Goal: Information Seeking & Learning: Get advice/opinions

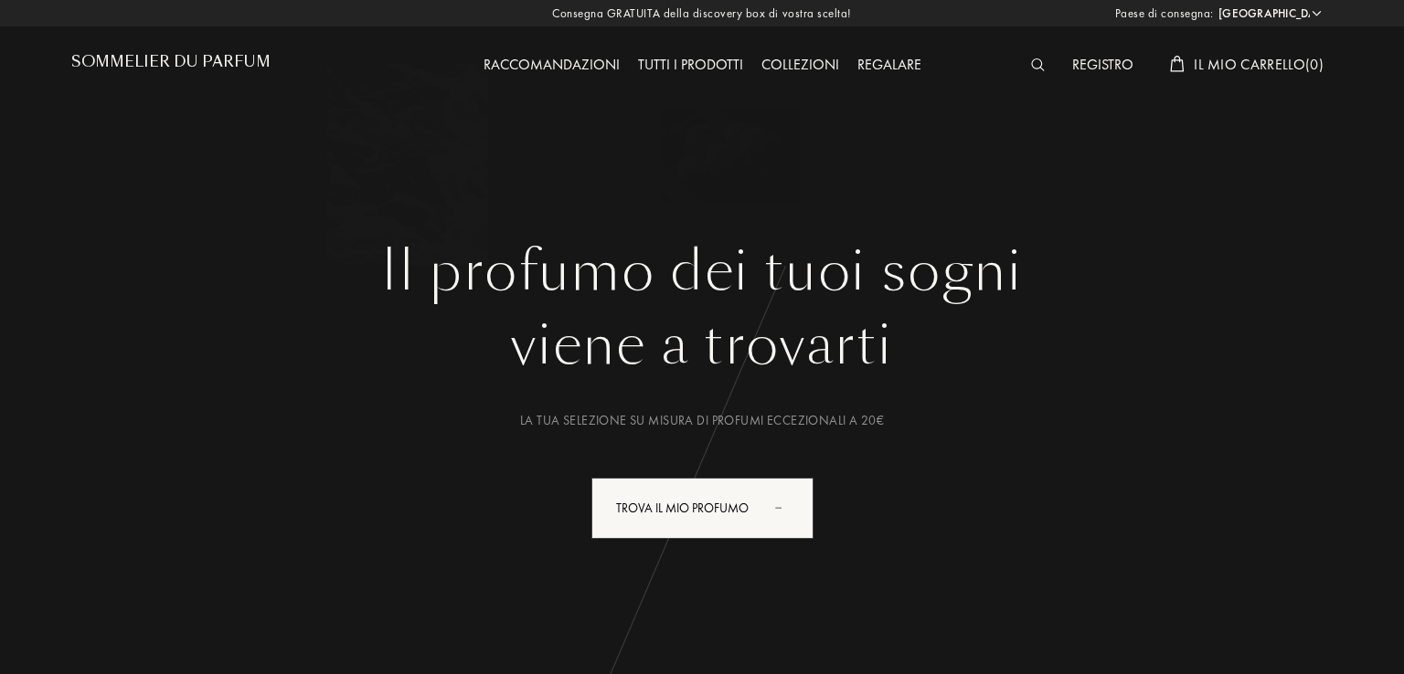
select select "IT"
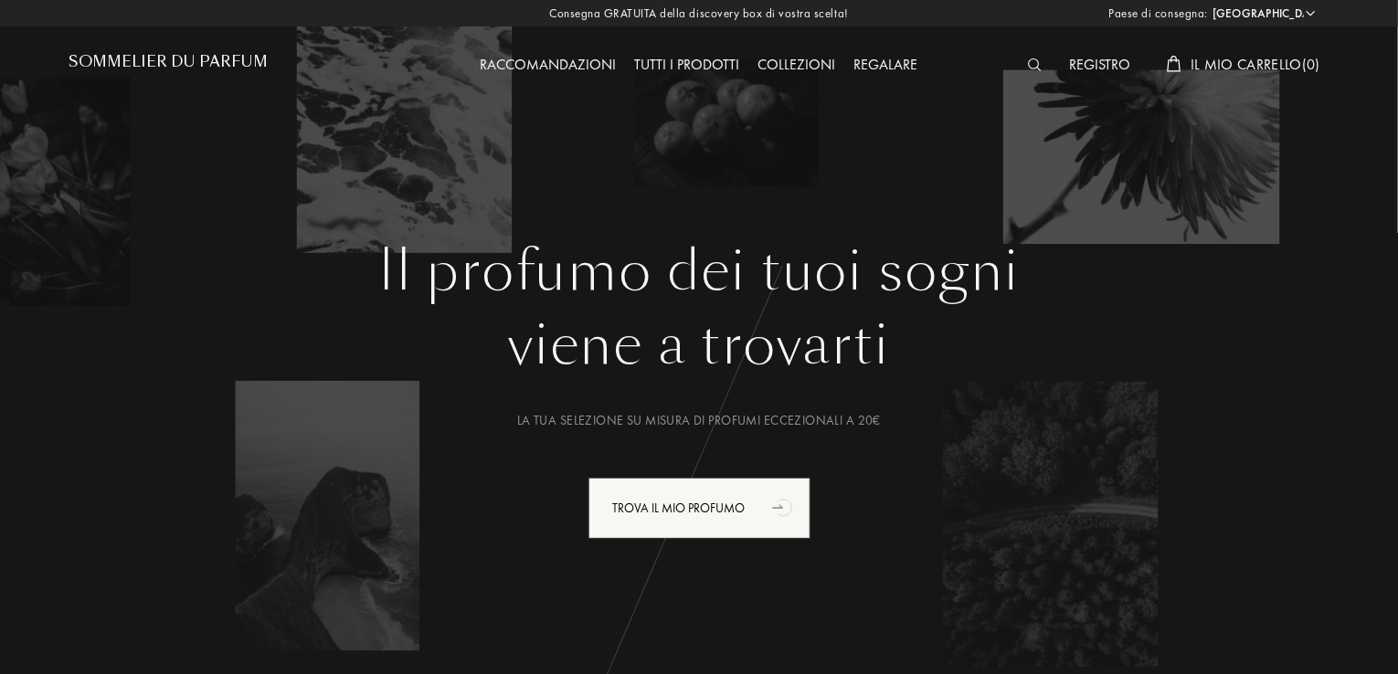
click at [695, 64] on div "Tutti i prodotti" at bounding box center [687, 66] width 123 height 24
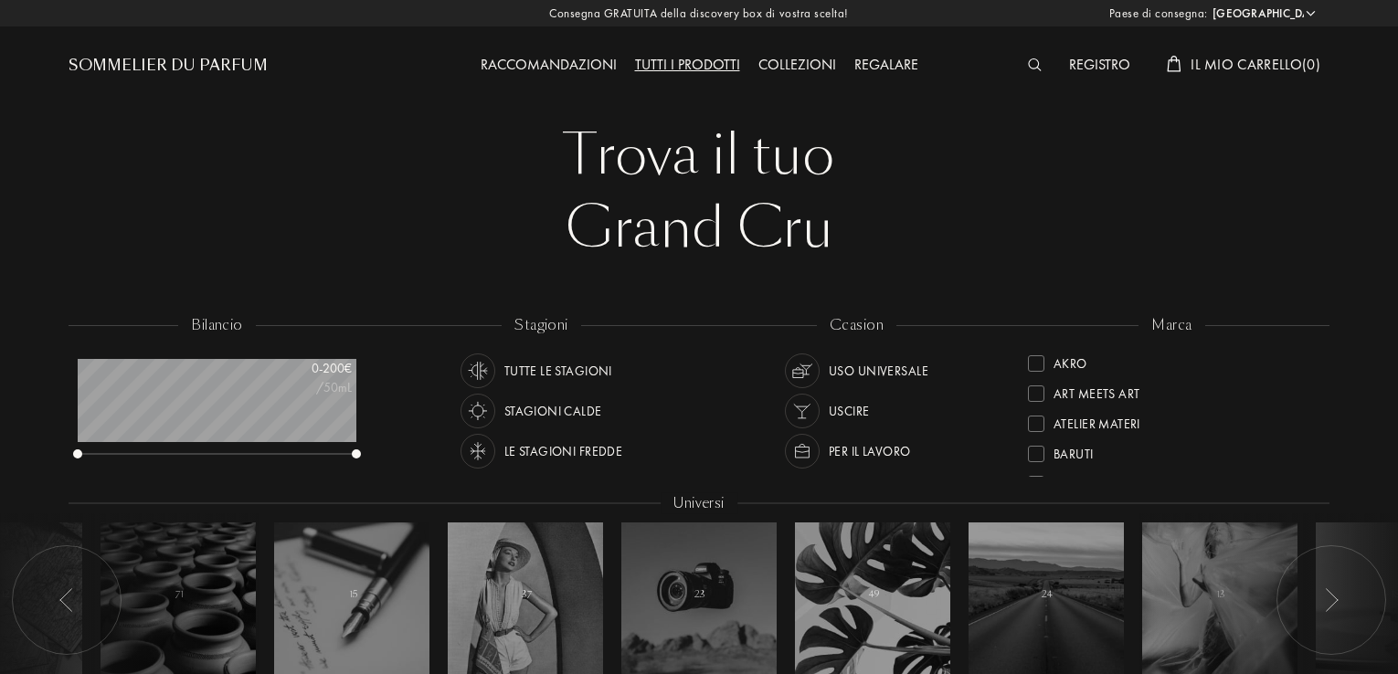
select select "IT"
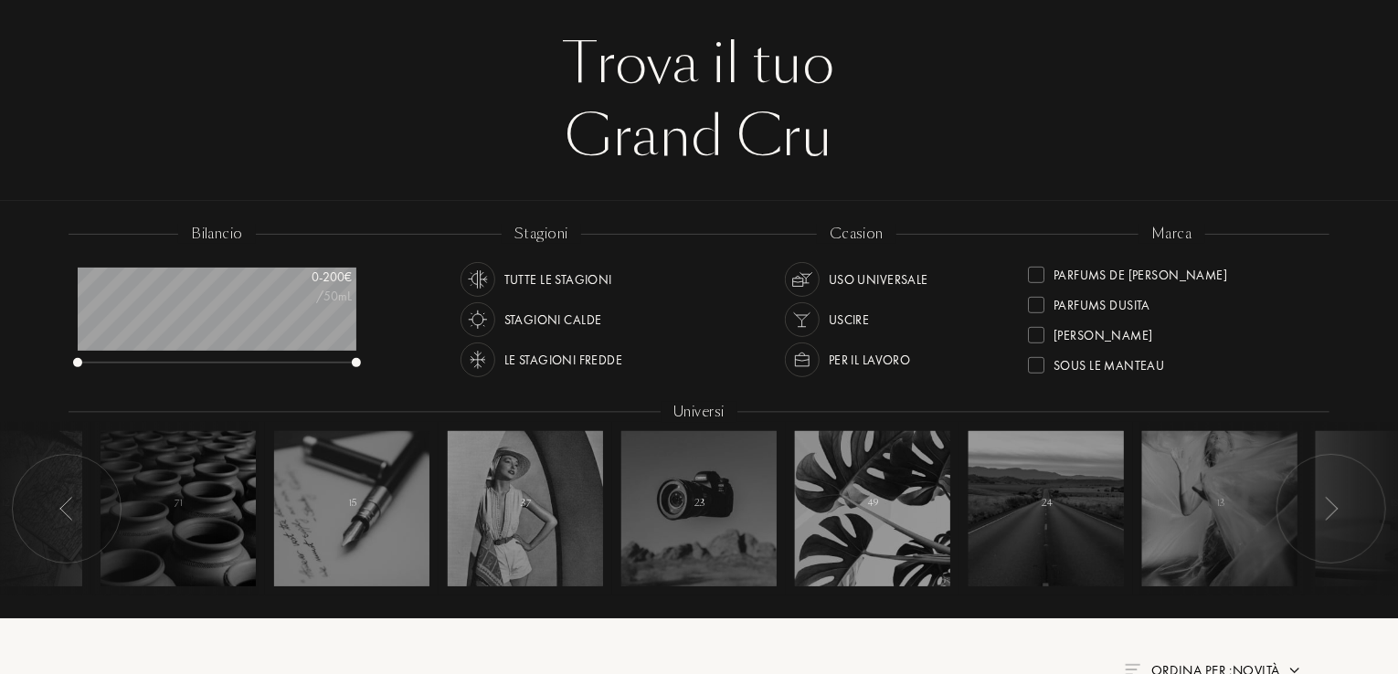
scroll to position [571, 0]
click at [1091, 308] on div "Parfums de Nietzsche" at bounding box center [1141, 301] width 174 height 25
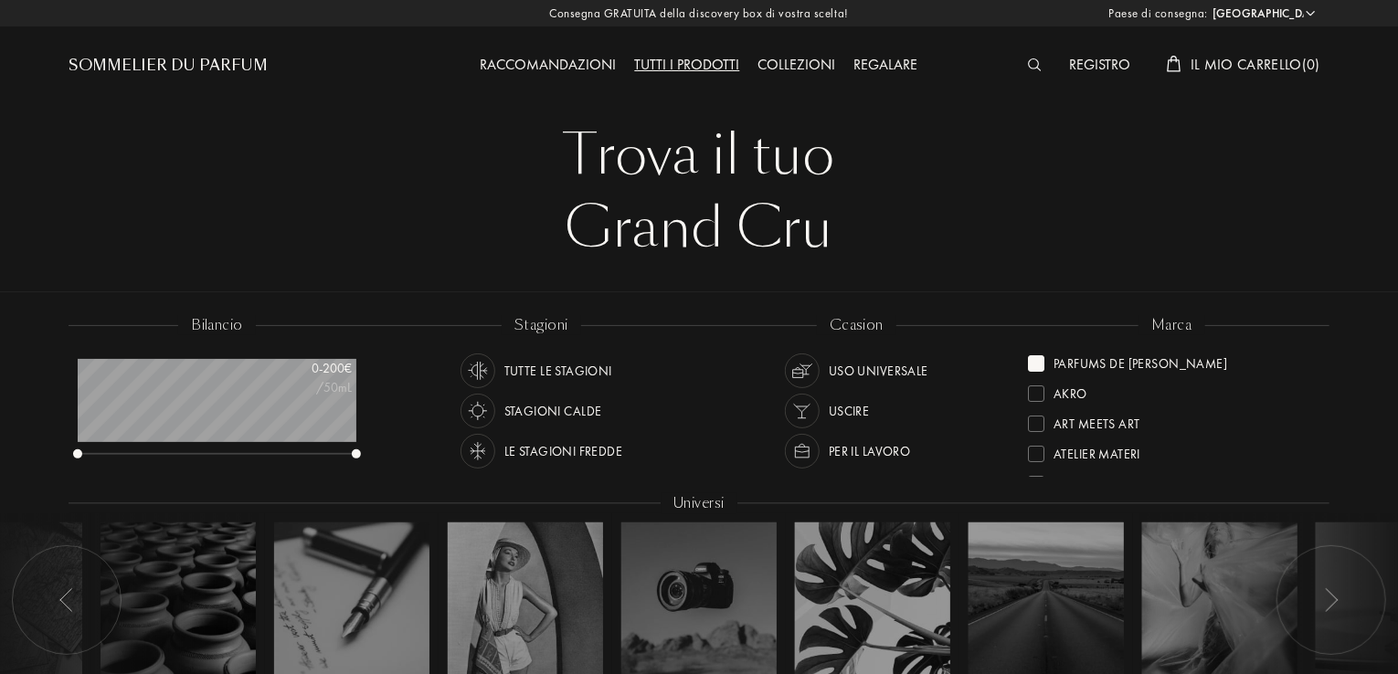
click at [1064, 398] on div "Akro" at bounding box center [1071, 390] width 34 height 25
click at [1125, 415] on div "Essential Parfums" at bounding box center [1112, 419] width 116 height 25
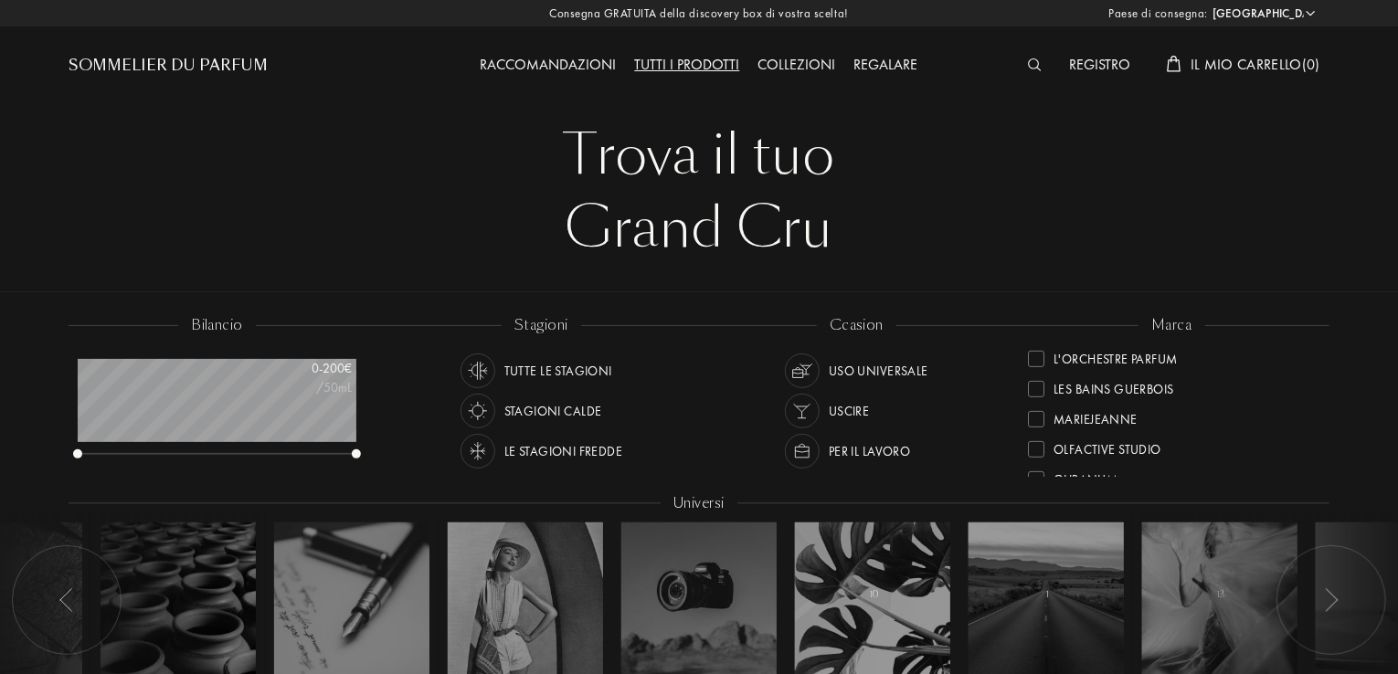
click at [1155, 388] on div "Les Bains Guerbois" at bounding box center [1114, 386] width 121 height 25
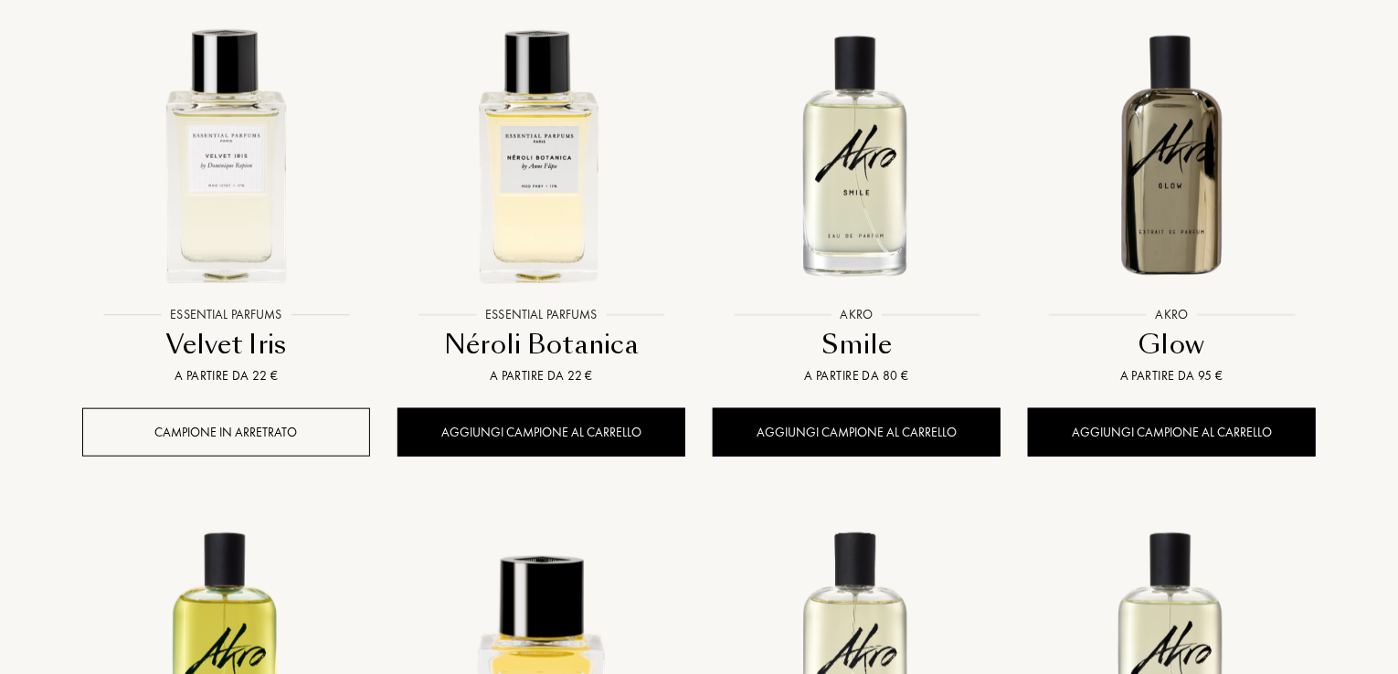
scroll to position [823, 0]
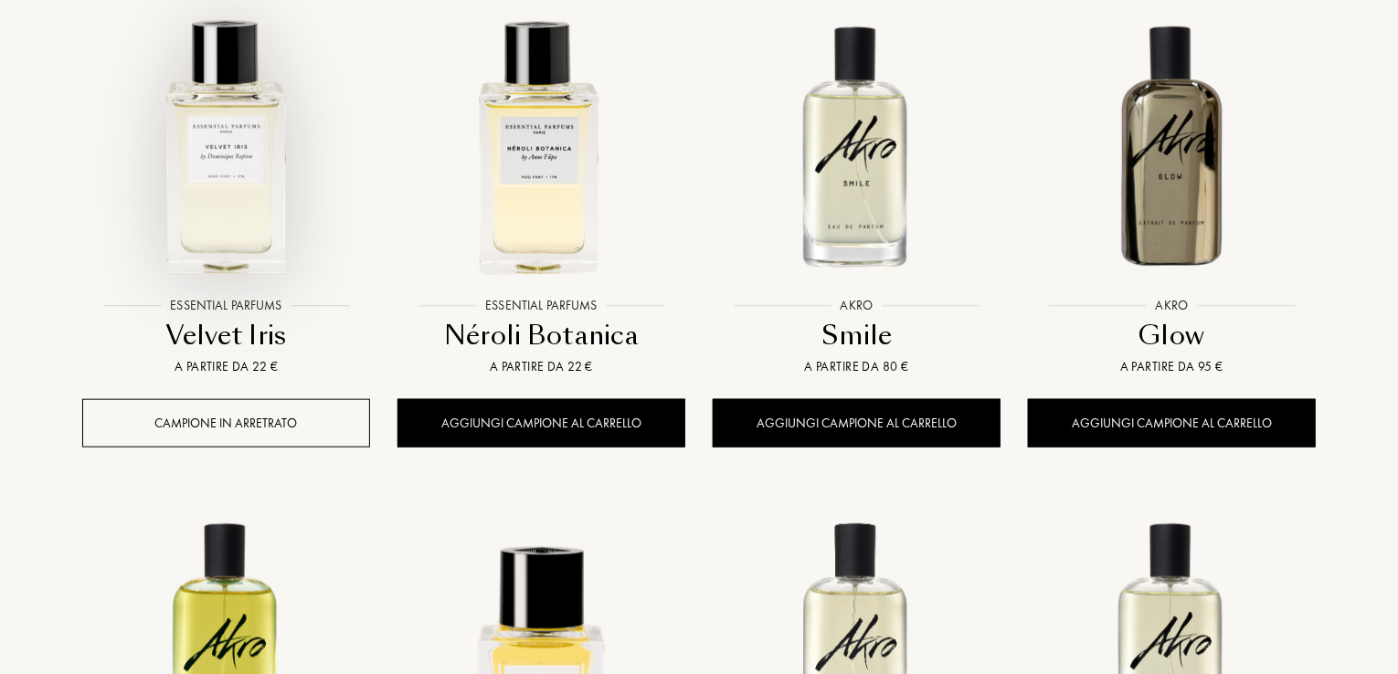
click at [253, 303] on div at bounding box center [226, 161] width 315 height 356
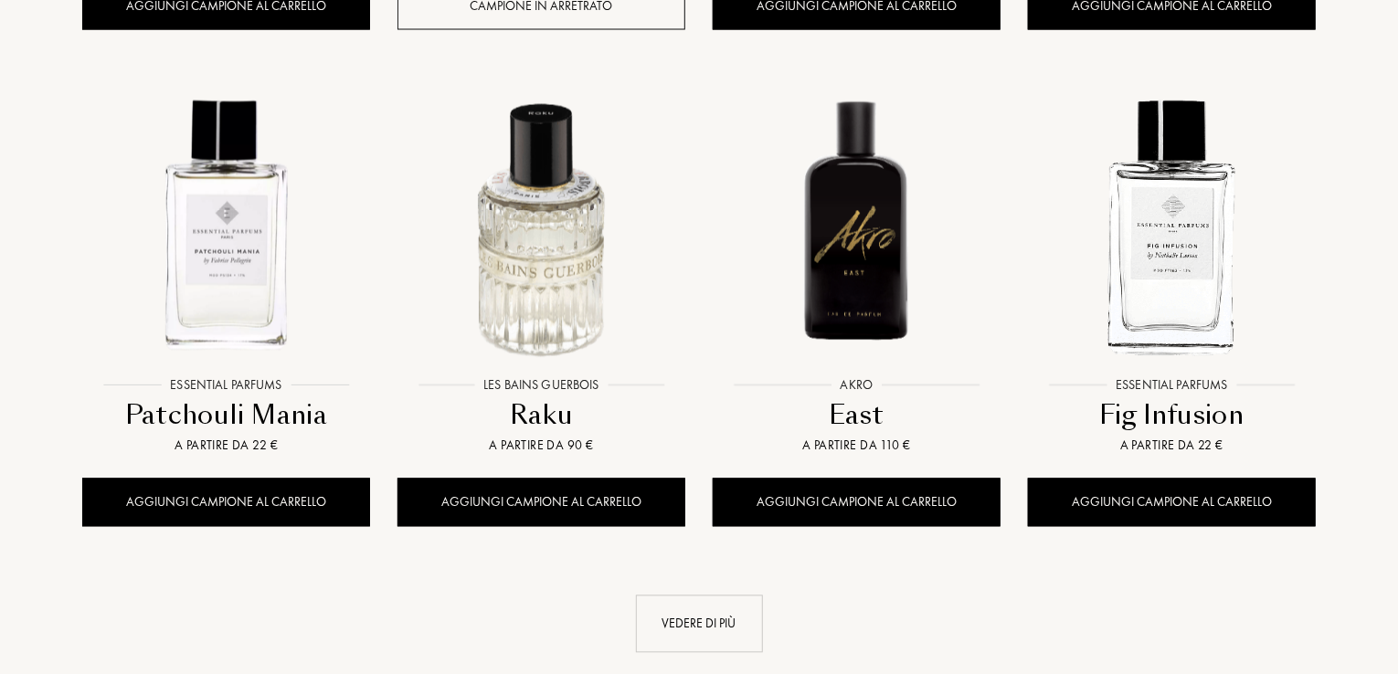
scroll to position [1828, 0]
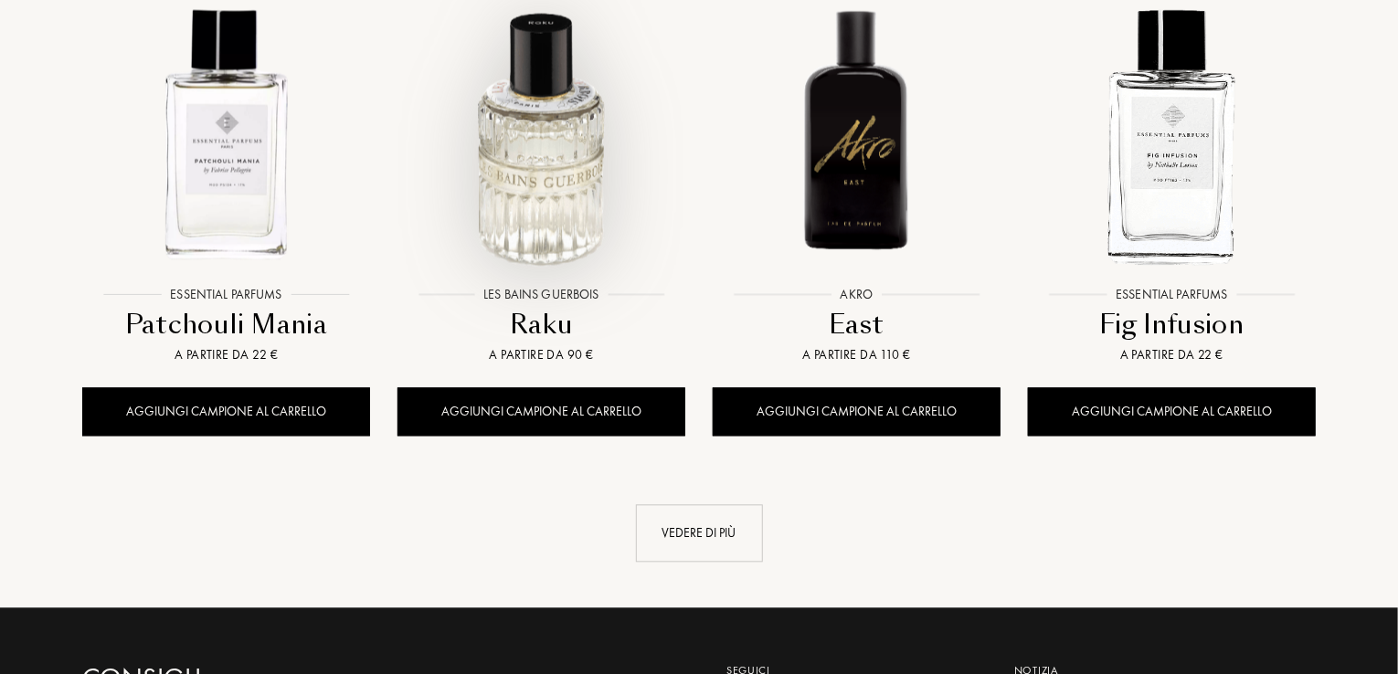
click at [540, 292] on div at bounding box center [541, 149] width 315 height 356
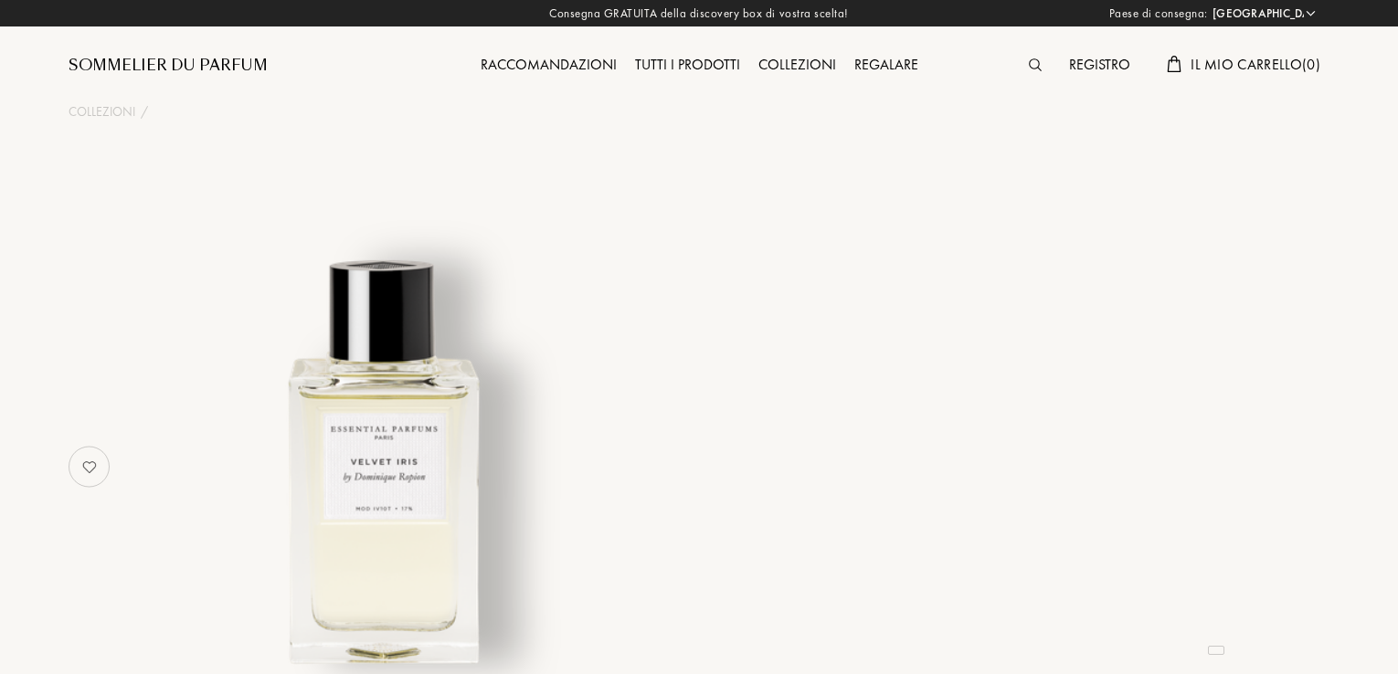
select select "IT"
select select "3"
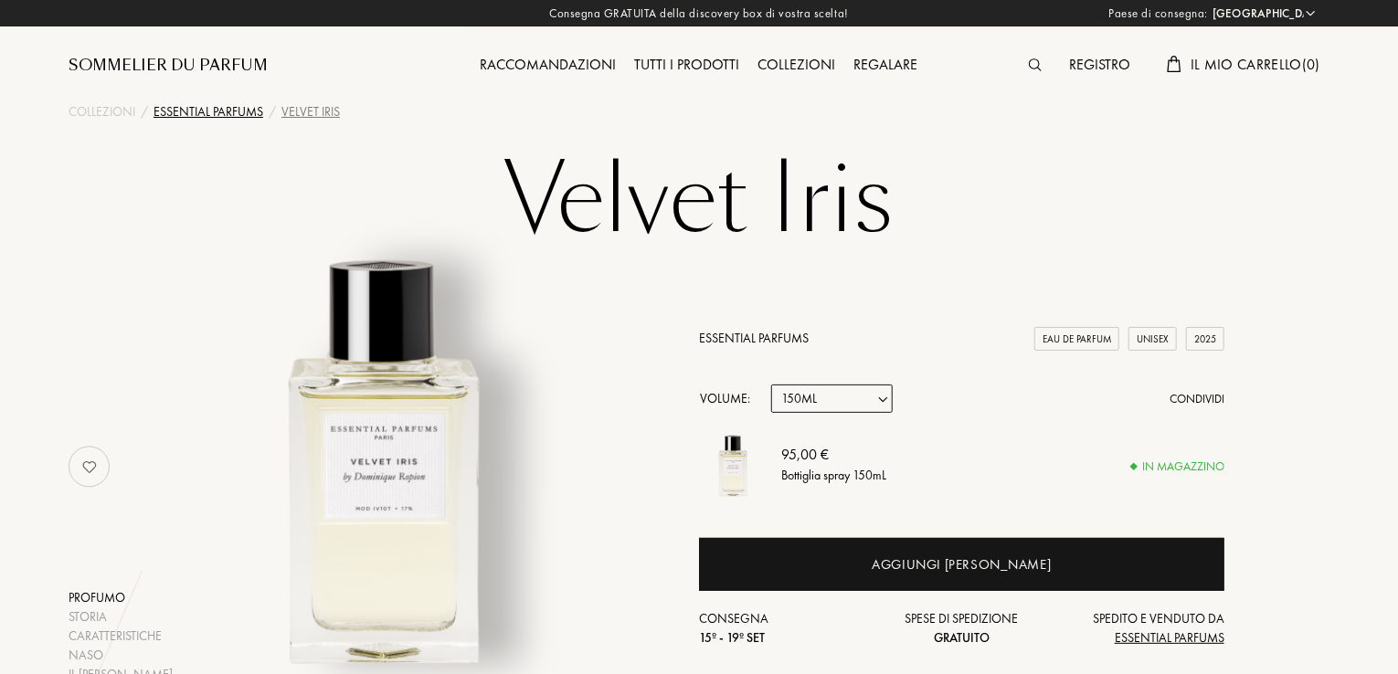
click at [201, 114] on div "Essential Parfums" at bounding box center [209, 111] width 110 height 19
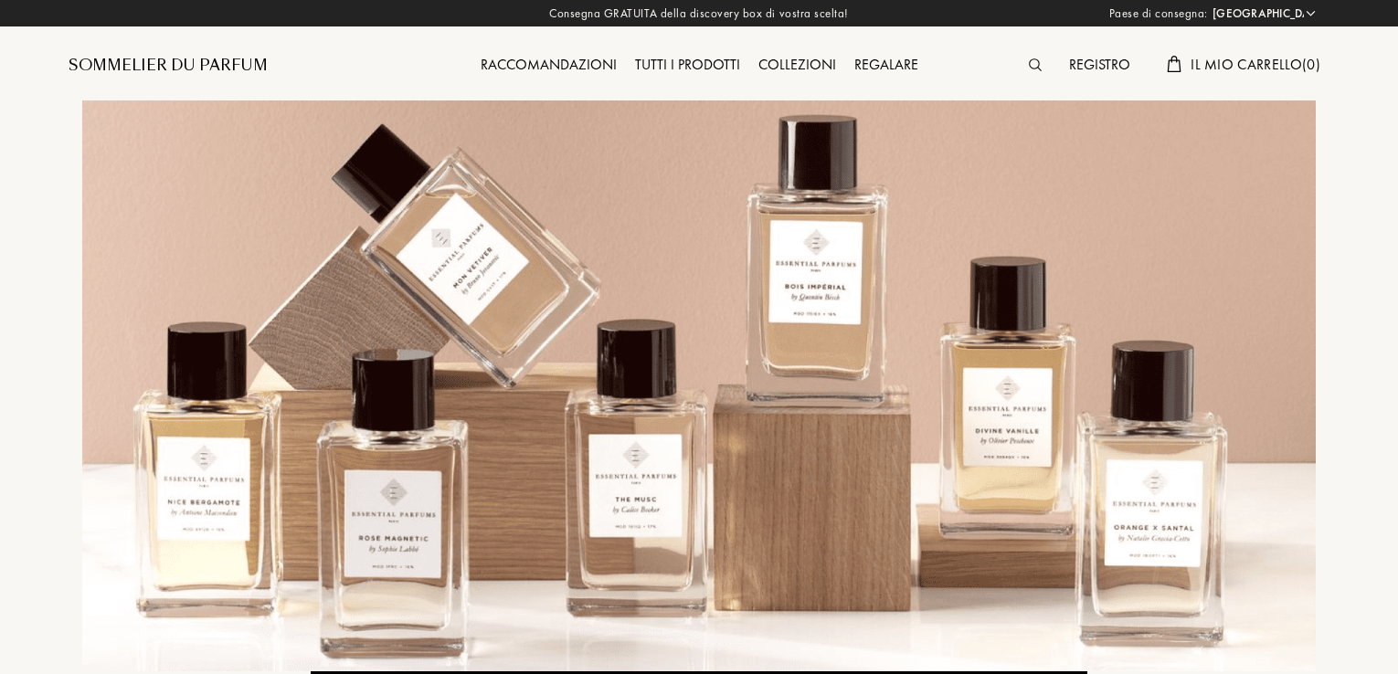
select select "IT"
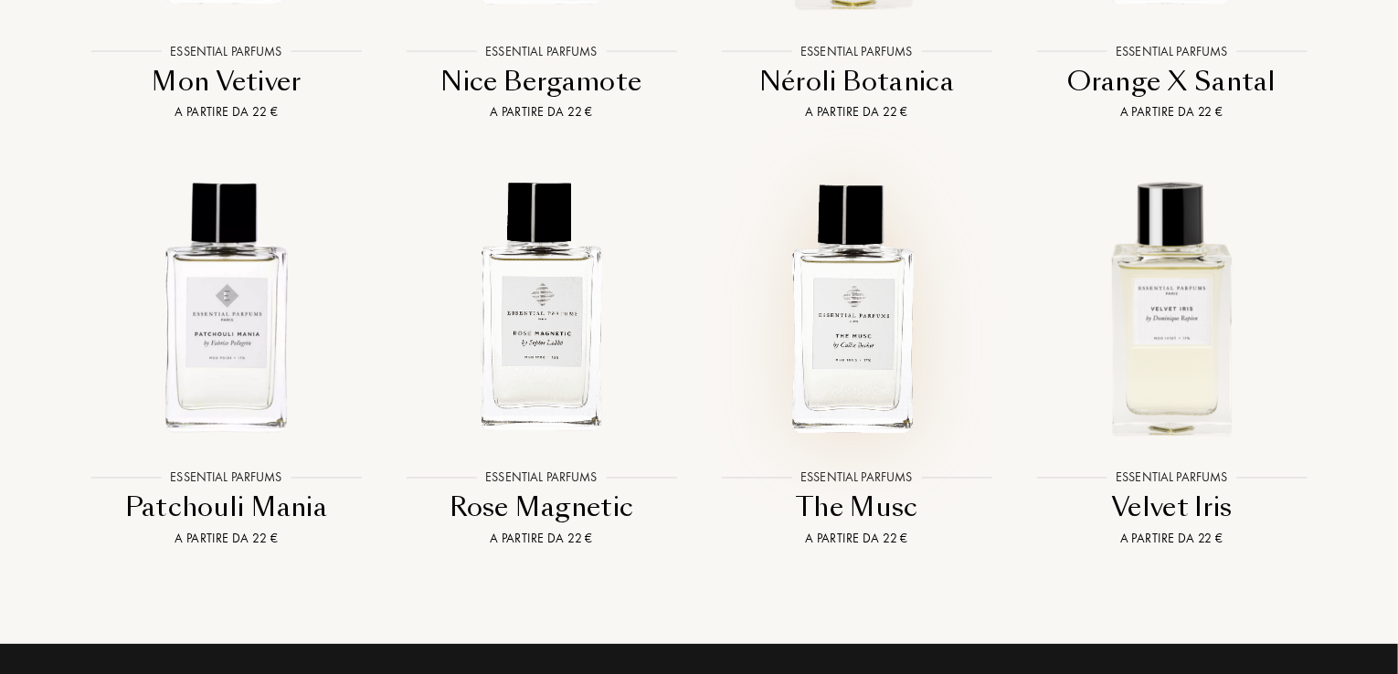
scroll to position [3290, 0]
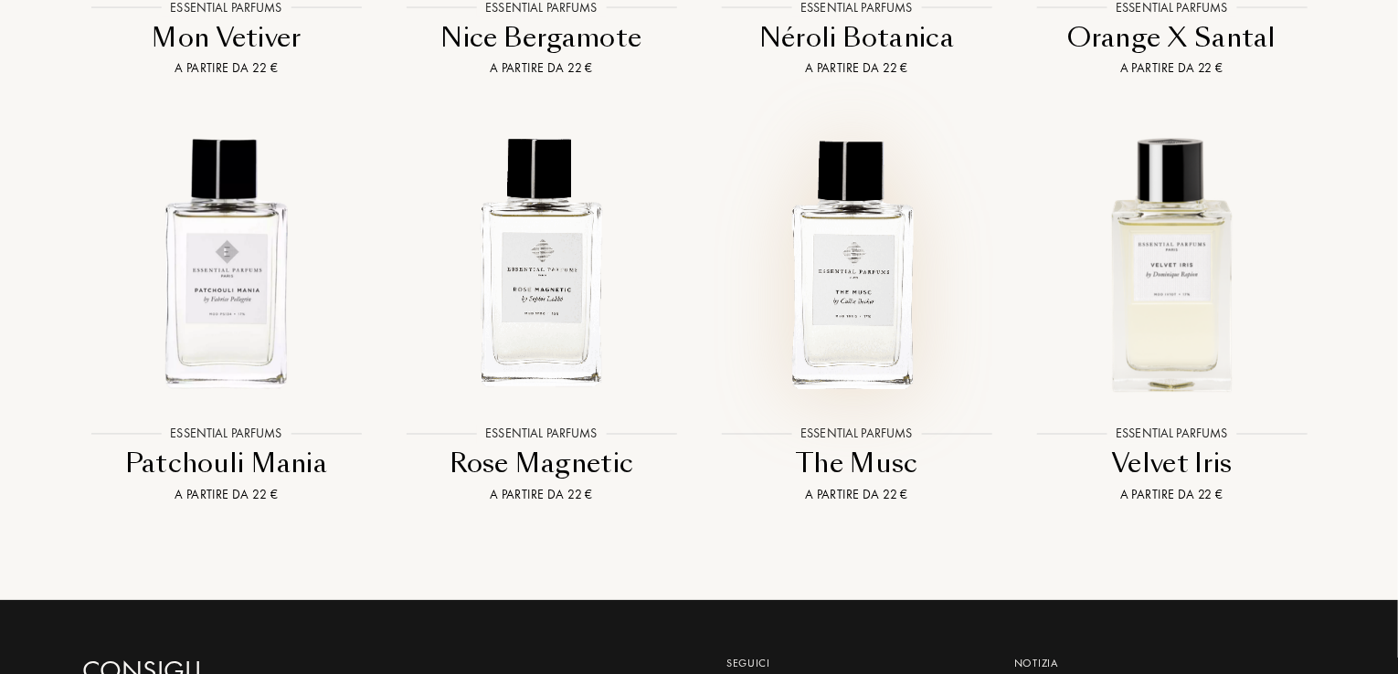
click at [880, 288] on img at bounding box center [857, 263] width 284 height 284
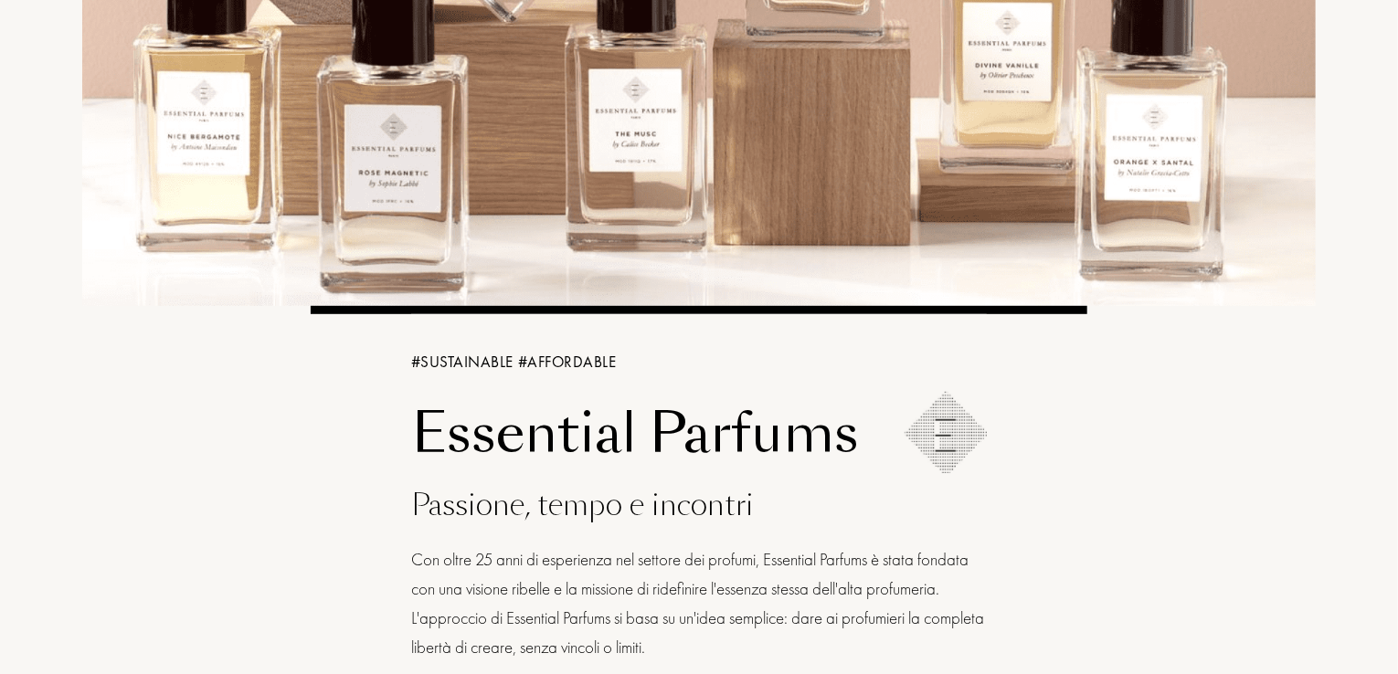
scroll to position [0, 0]
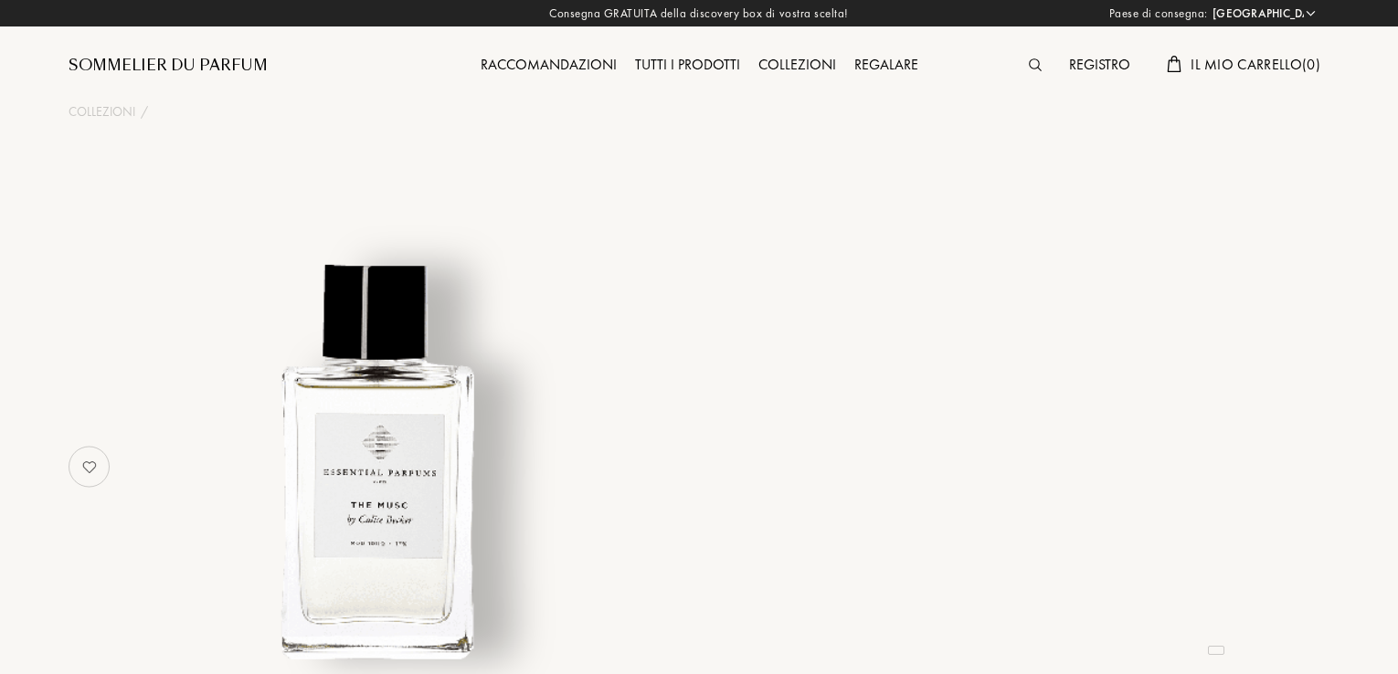
select select "IT"
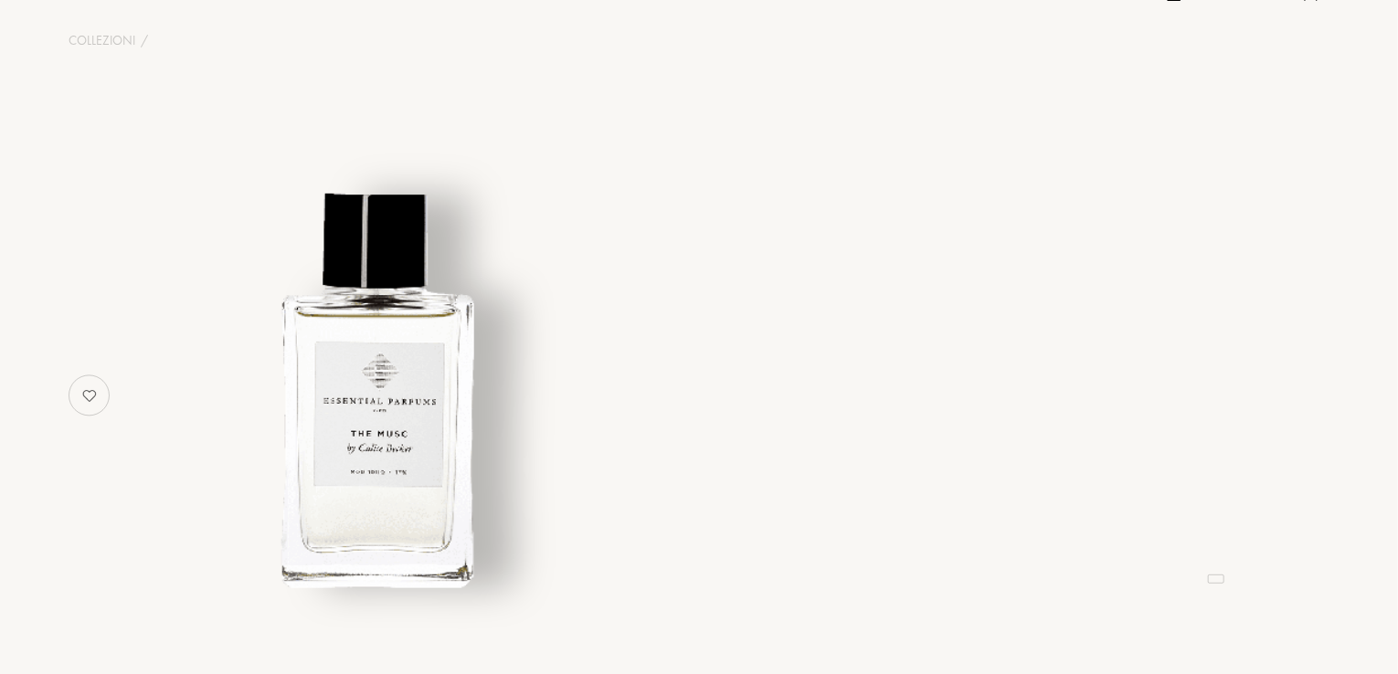
select select "3"
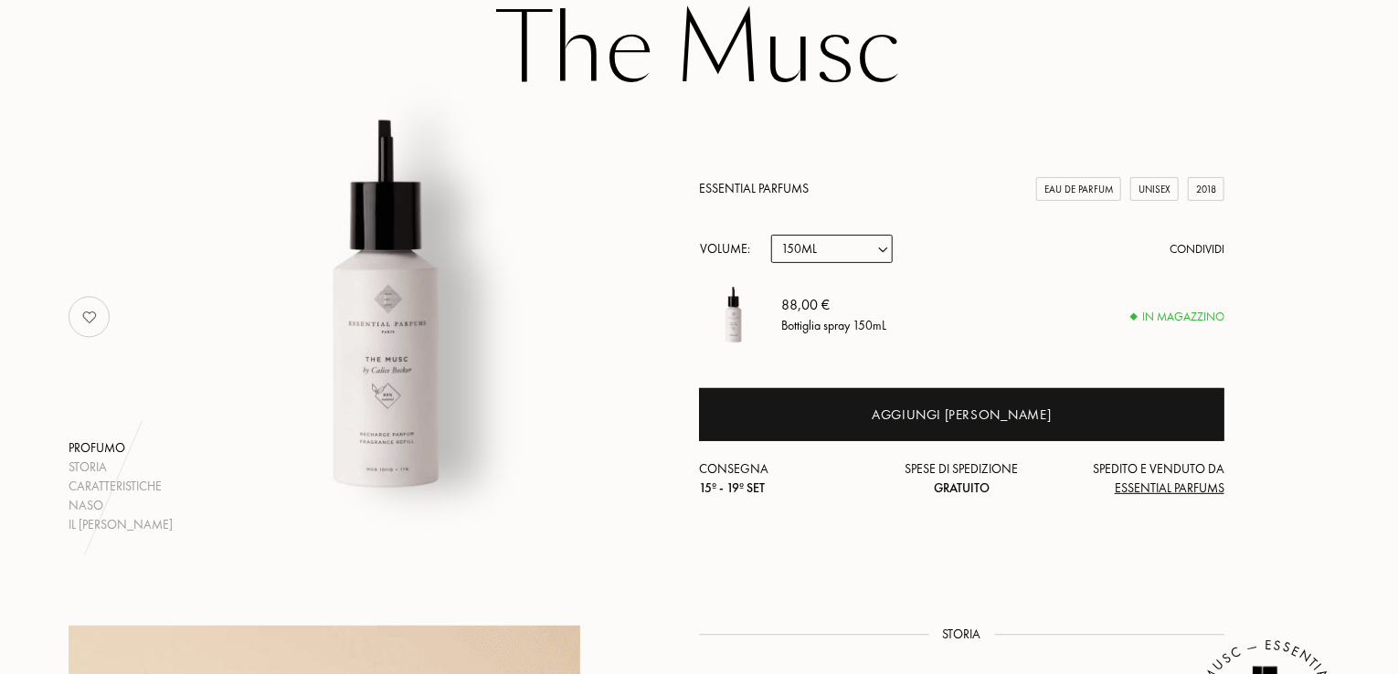
scroll to position [183, 0]
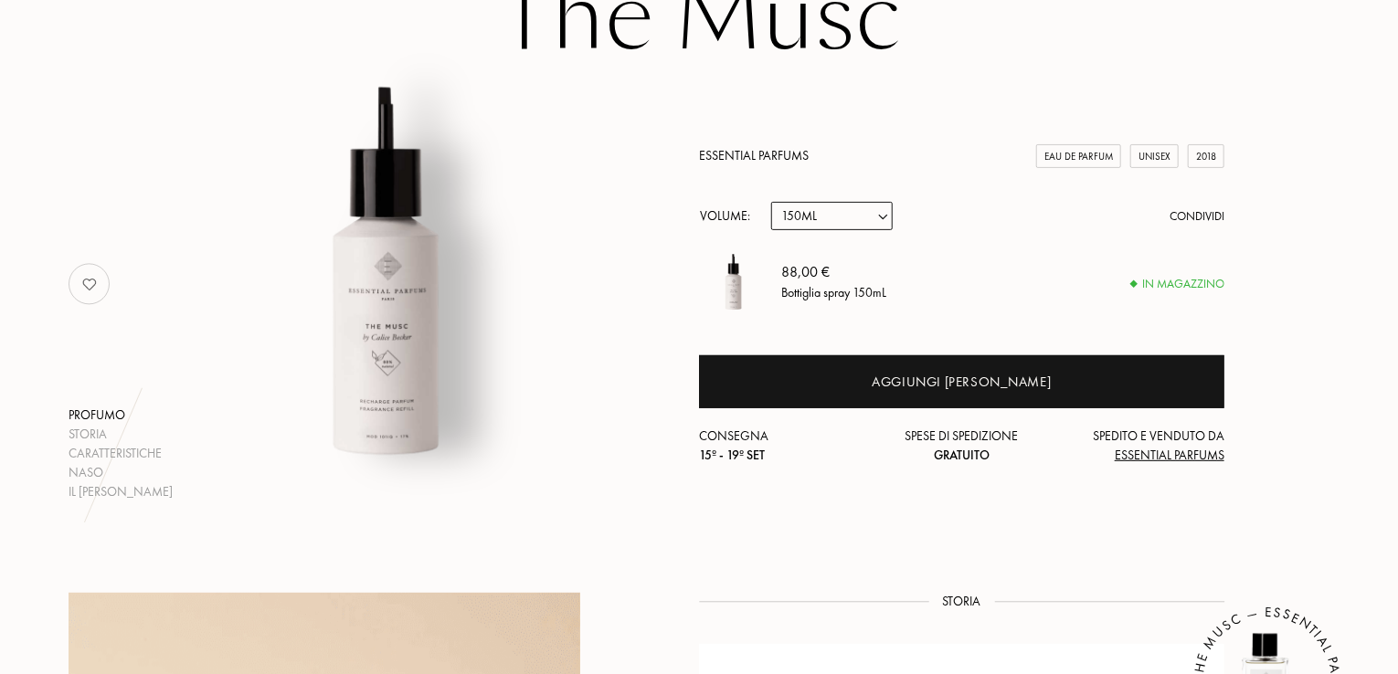
click at [853, 221] on select "[PERSON_NAME] 10mL 100mL 150mL" at bounding box center [832, 216] width 122 height 28
select select "0"
click at [771, 202] on select "Campione 10mL 100mL 150mL" at bounding box center [832, 216] width 122 height 28
select select "0"
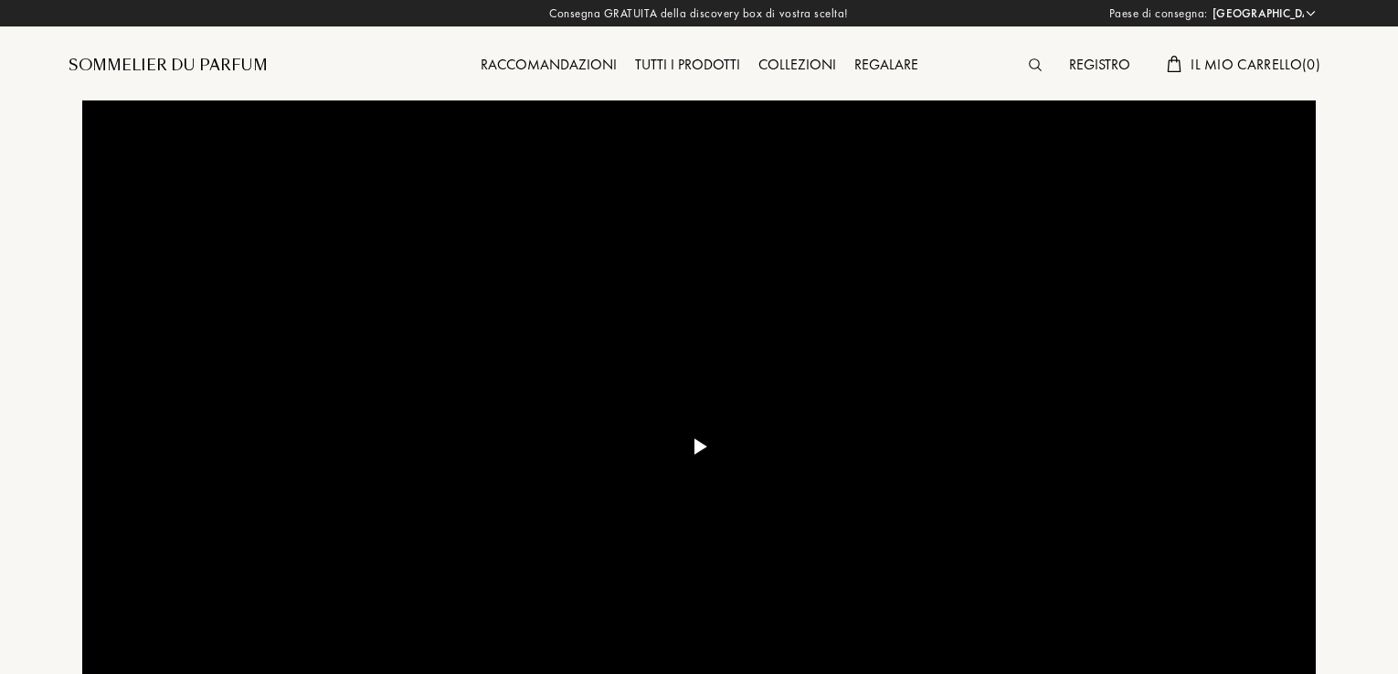
select select "IT"
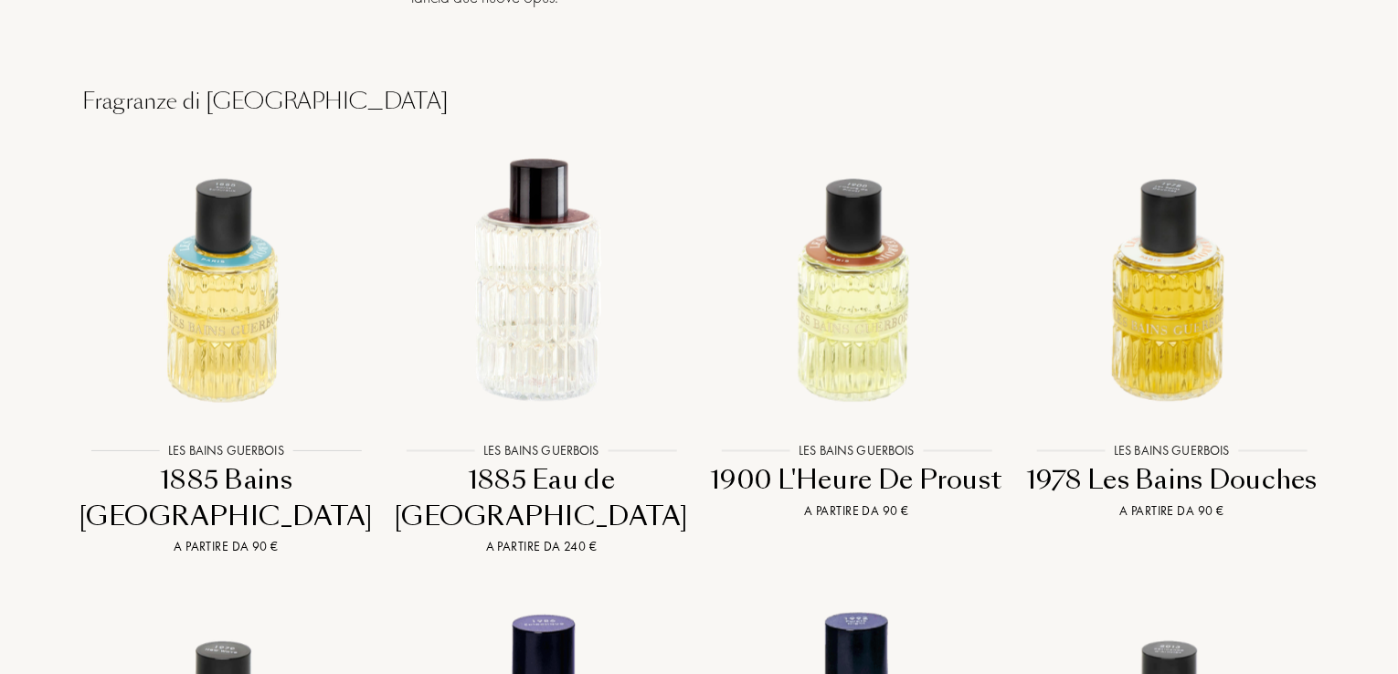
scroll to position [1554, 0]
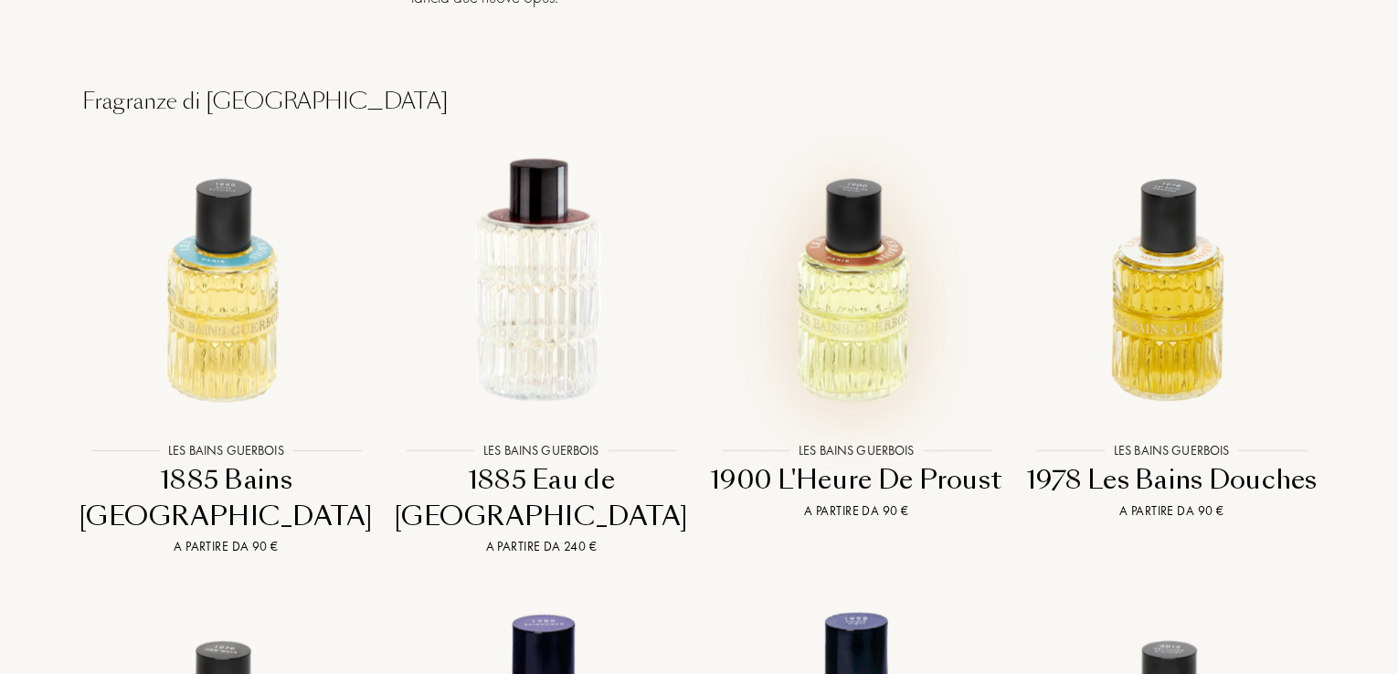
click at [855, 303] on img at bounding box center [857, 280] width 284 height 284
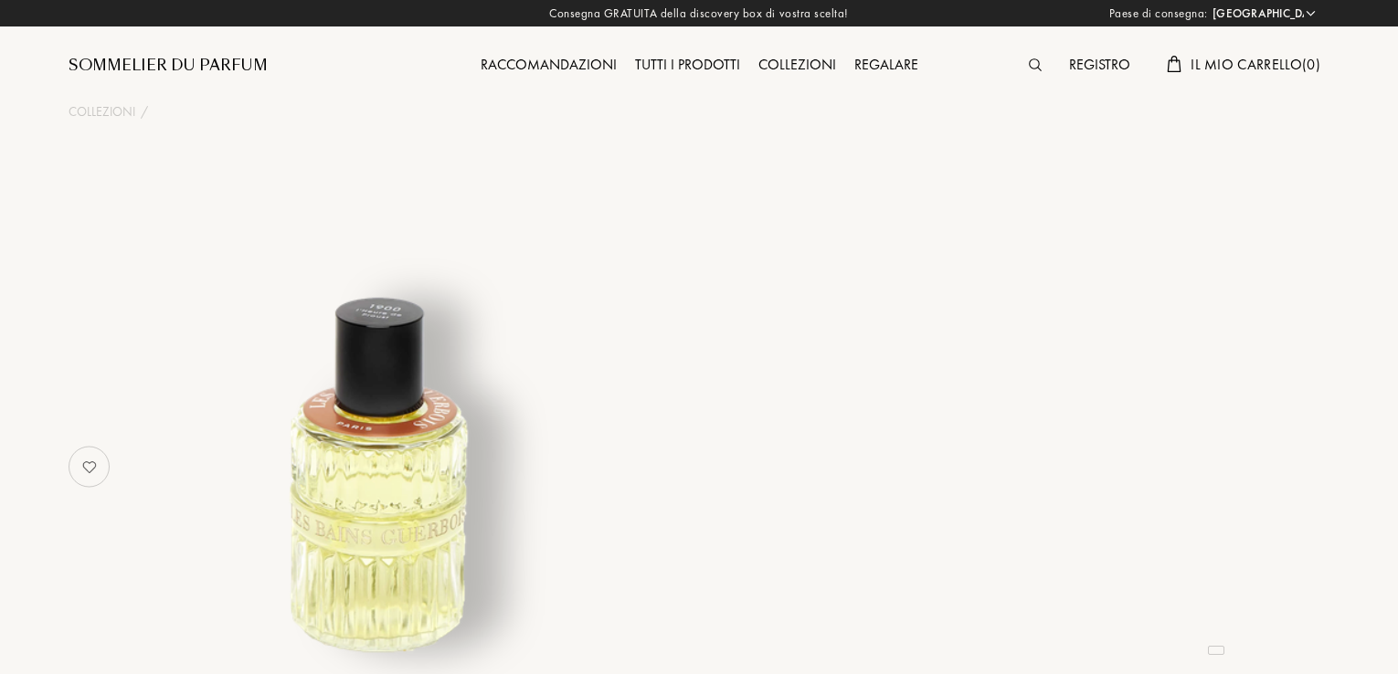
select select "IT"
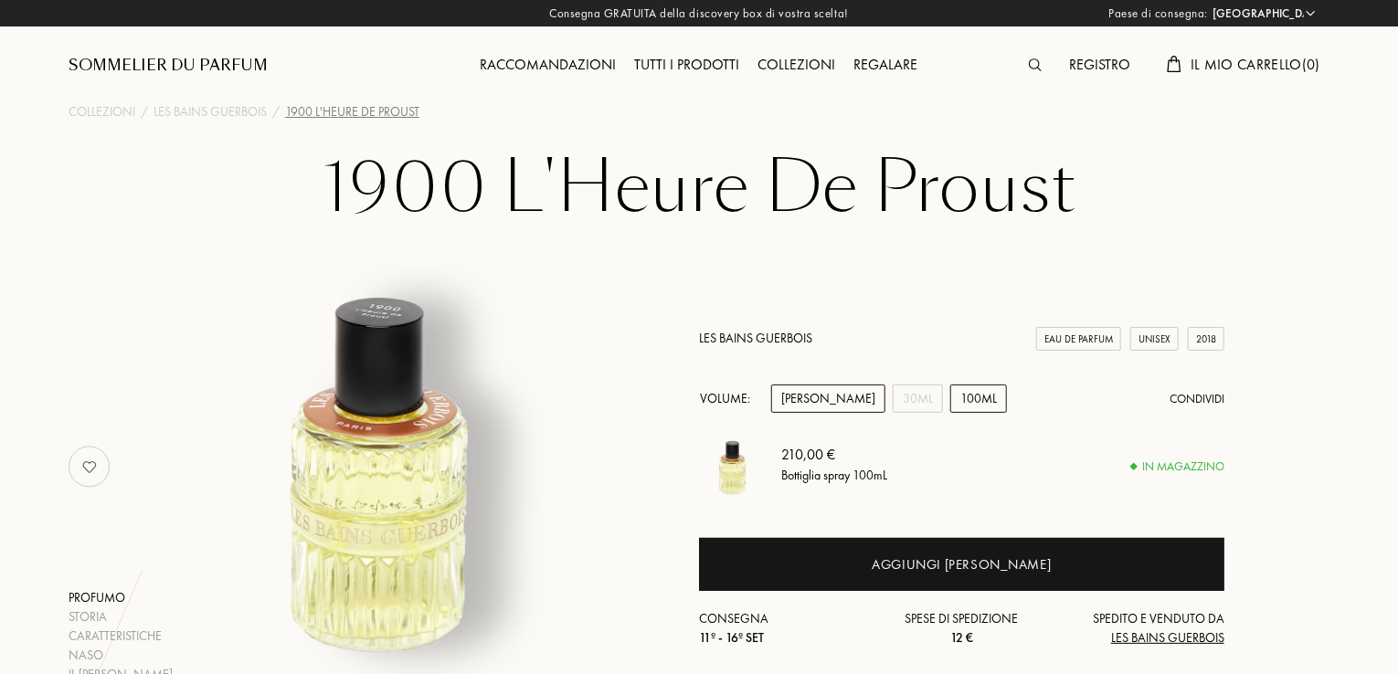
click at [812, 395] on div "Campione" at bounding box center [828, 399] width 114 height 28
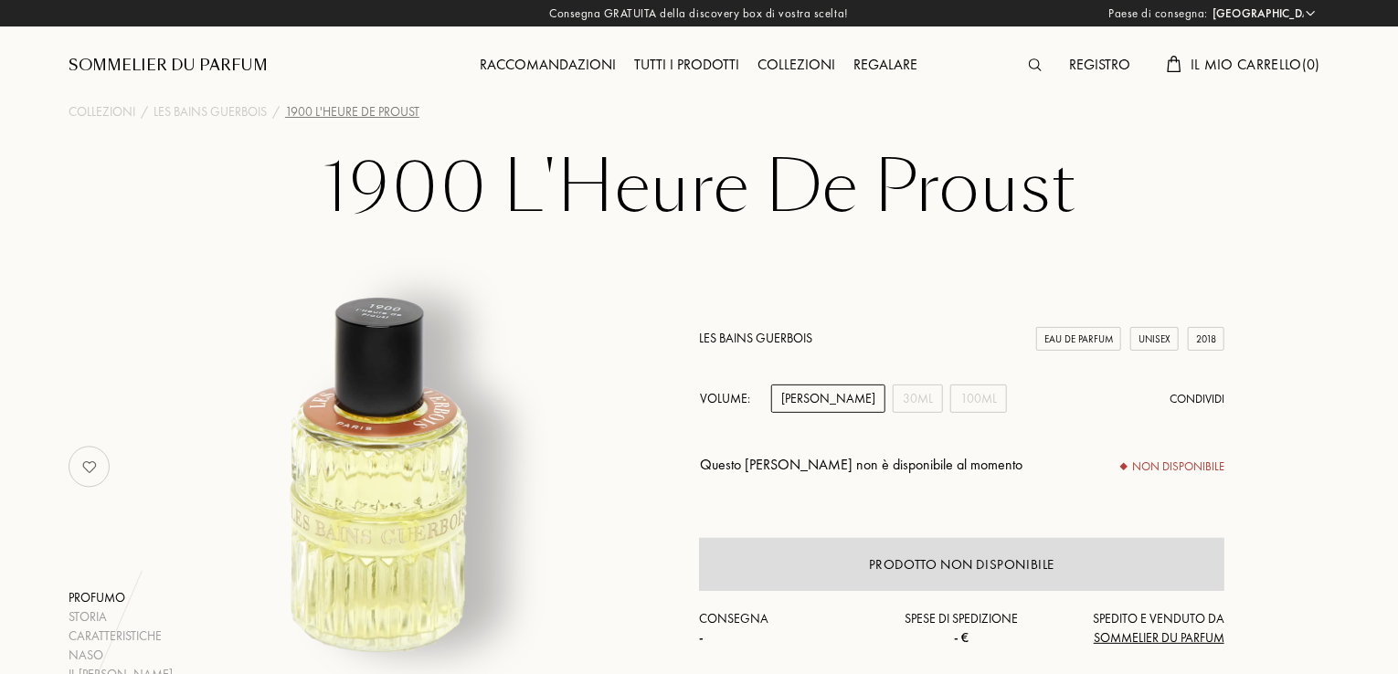
click at [567, 68] on div "Raccomandazioni" at bounding box center [549, 66] width 154 height 24
click at [110, 115] on div "Collezioni" at bounding box center [102, 111] width 67 height 19
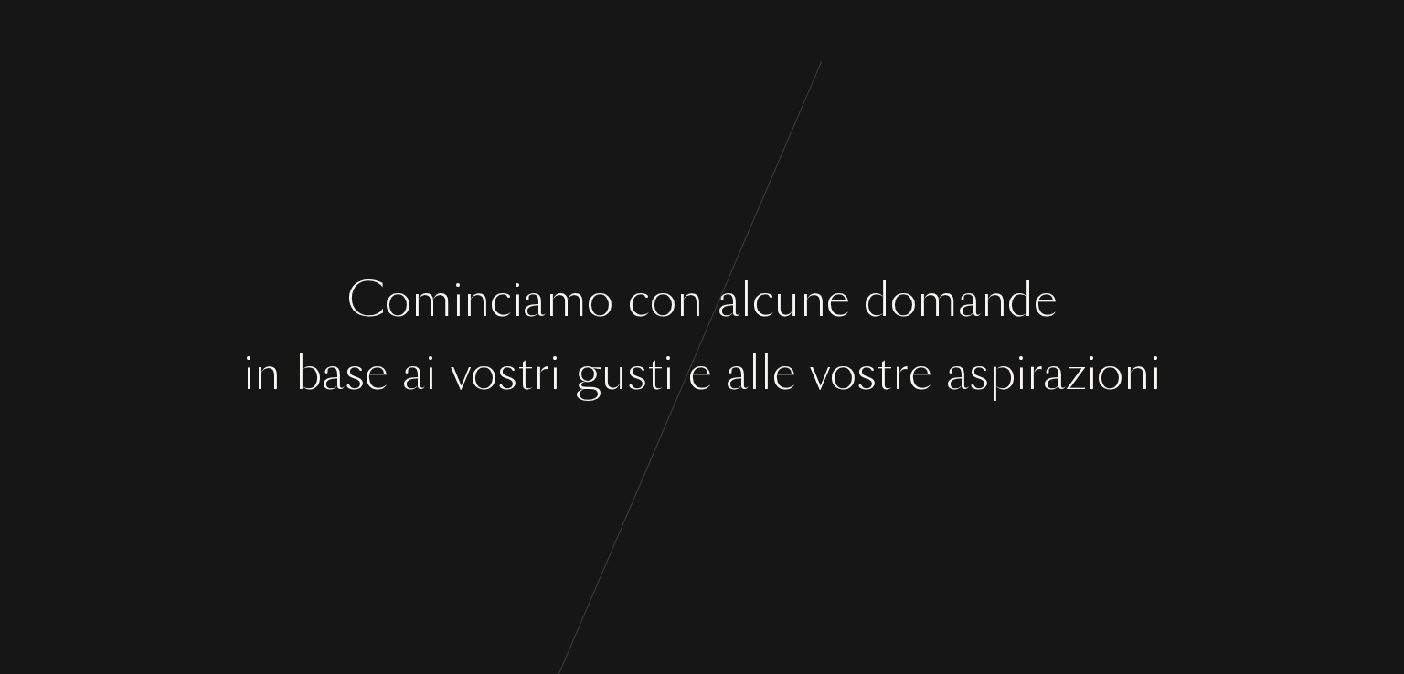
click at [1116, 410] on div "C o m i n c i a m o c o n a l c u n e d o m a n d e i n b a s e a i v o s t r i…" at bounding box center [702, 337] width 1404 height 674
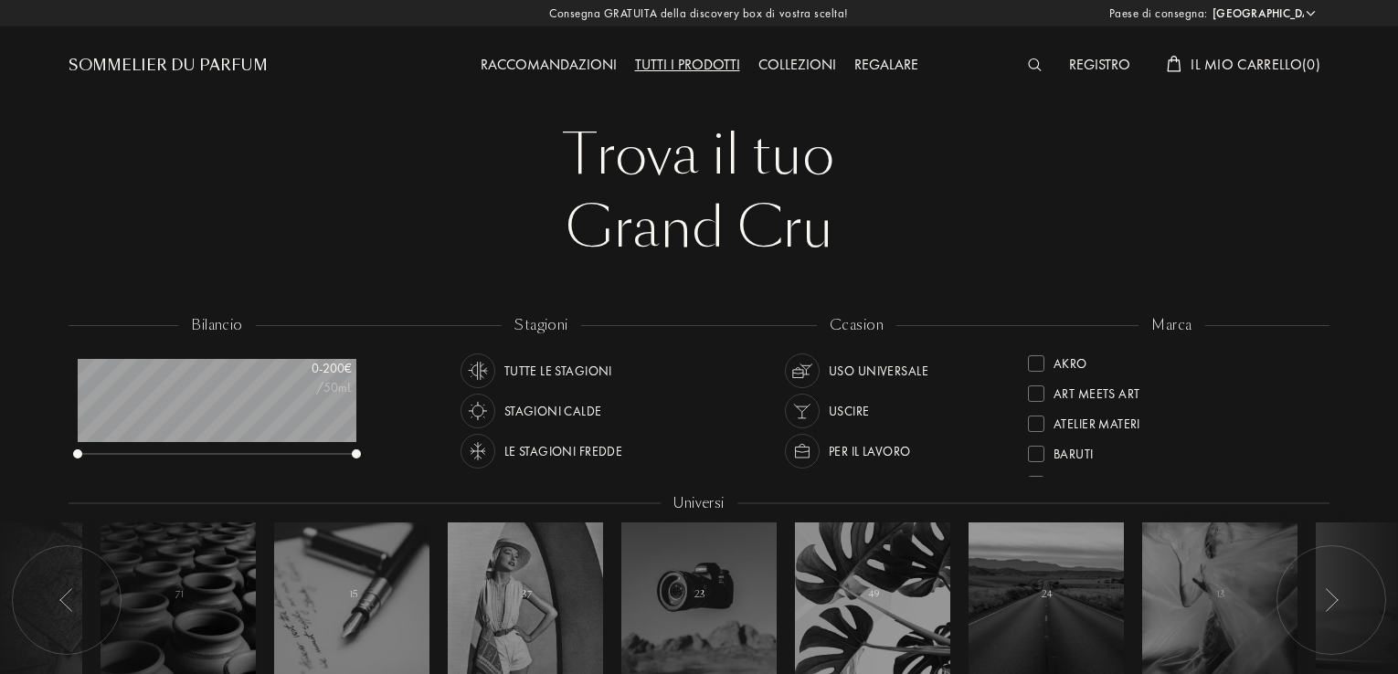
select select "IT"
click at [562, 69] on div "Raccomandazioni" at bounding box center [549, 66] width 154 height 24
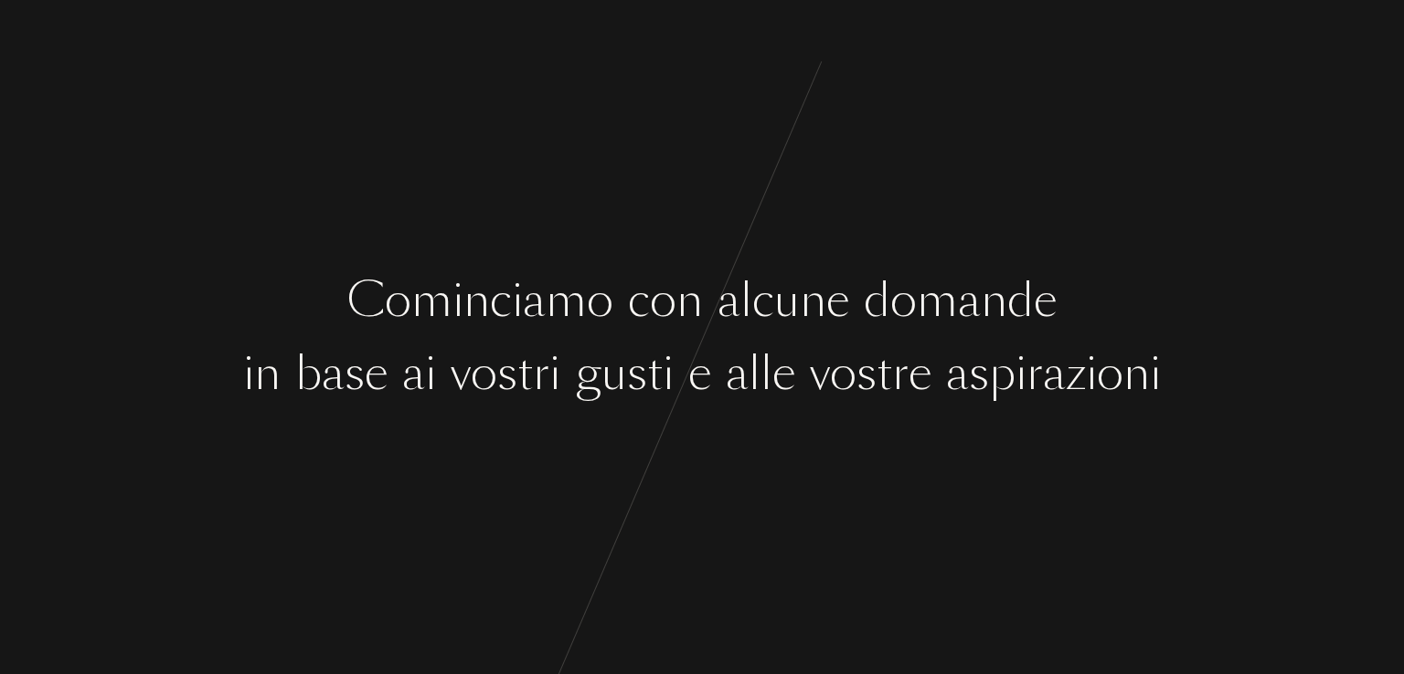
click at [1147, 405] on div "n" at bounding box center [1136, 374] width 27 height 69
click at [1227, 373] on div "i n b a s e a i v o s t r i g u s t i e a l l e v o s t r e a s p i r a z i o n…" at bounding box center [702, 374] width 1404 height 69
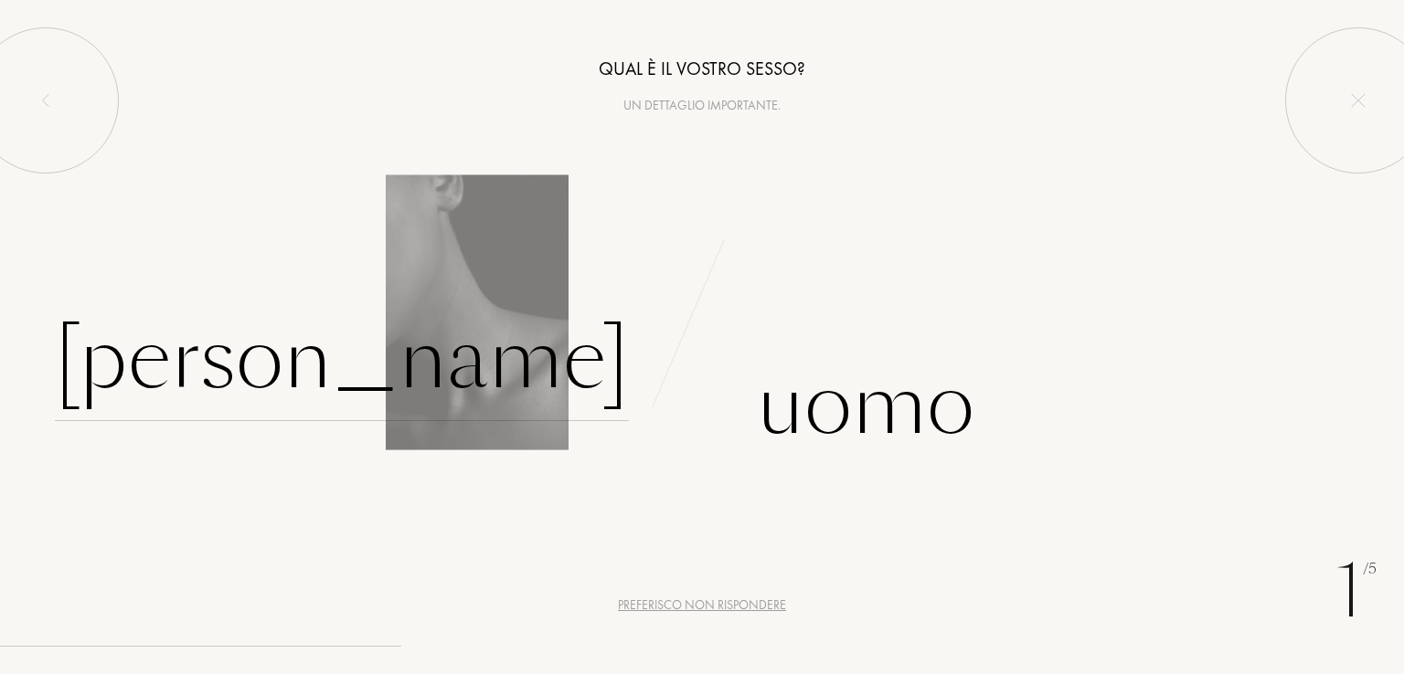
click at [544, 359] on div "Donna" at bounding box center [342, 359] width 574 height 123
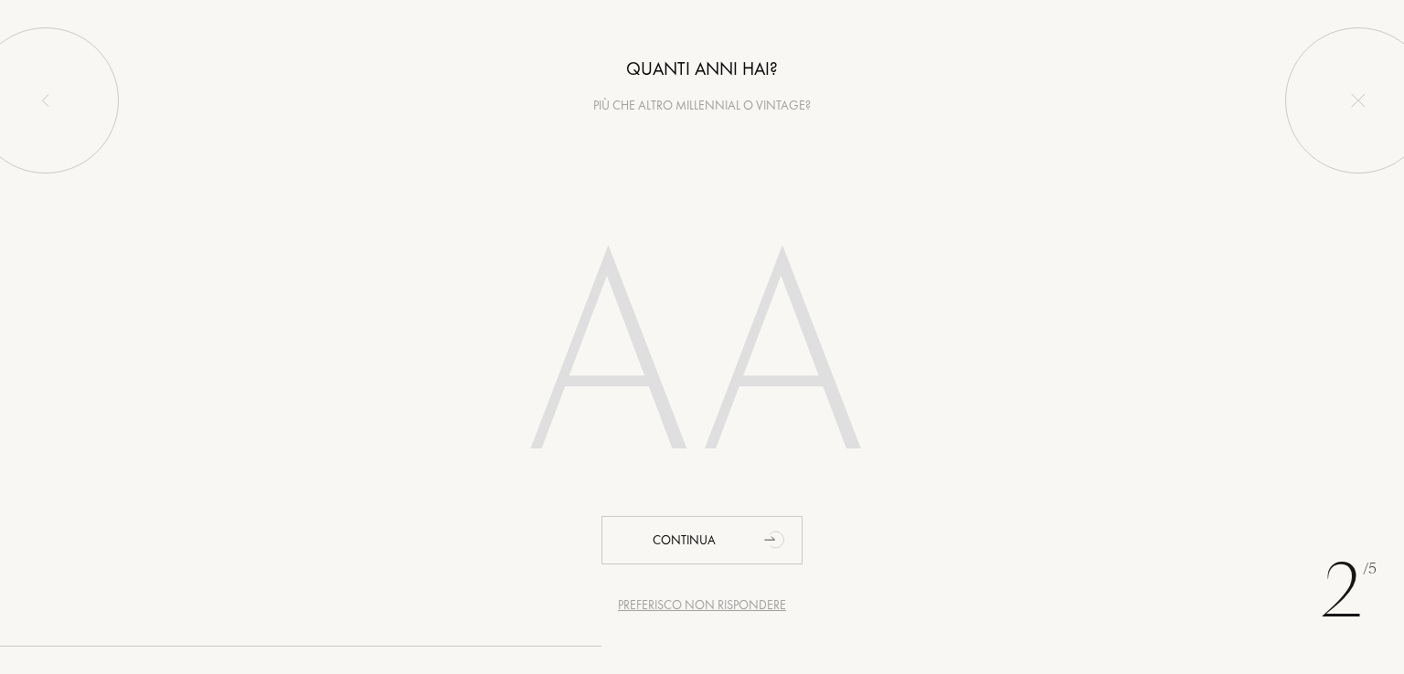
click at [613, 334] on input "number" at bounding box center [701, 364] width 521 height 370
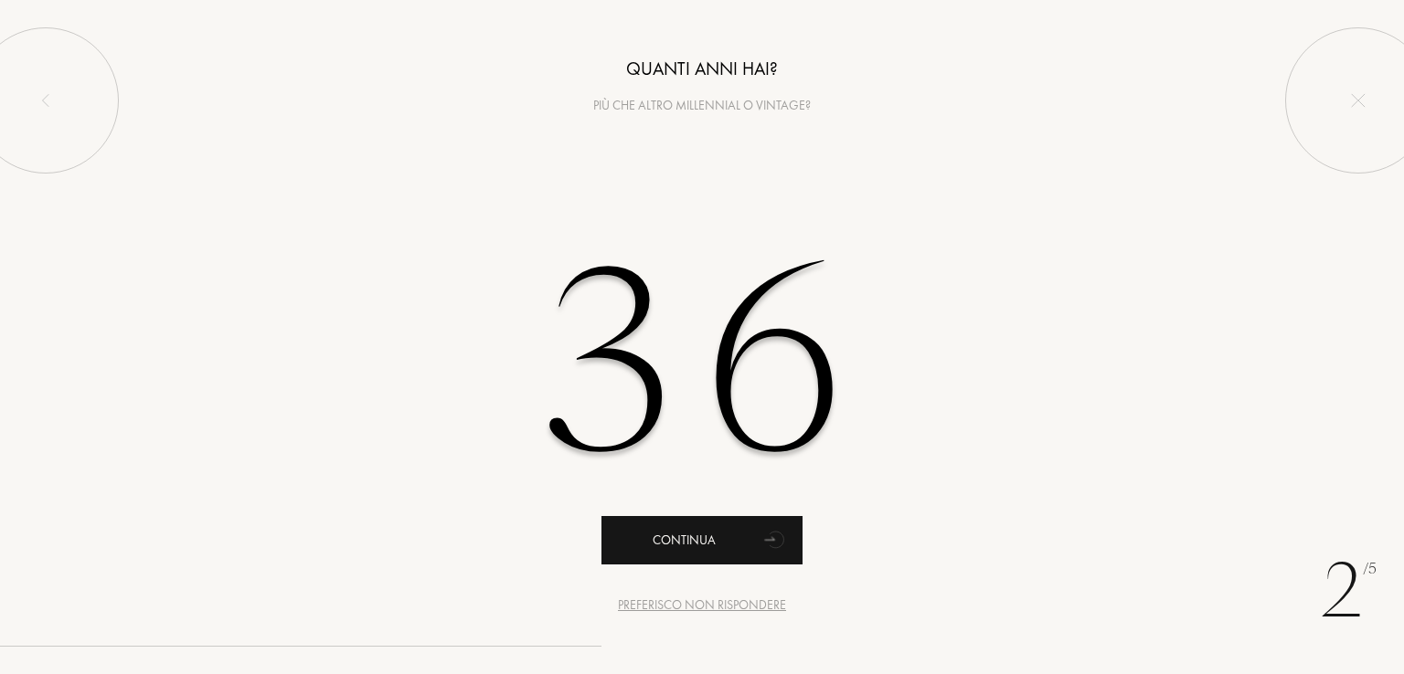
type input "36"
click at [752, 557] on div "Continua" at bounding box center [701, 540] width 201 height 48
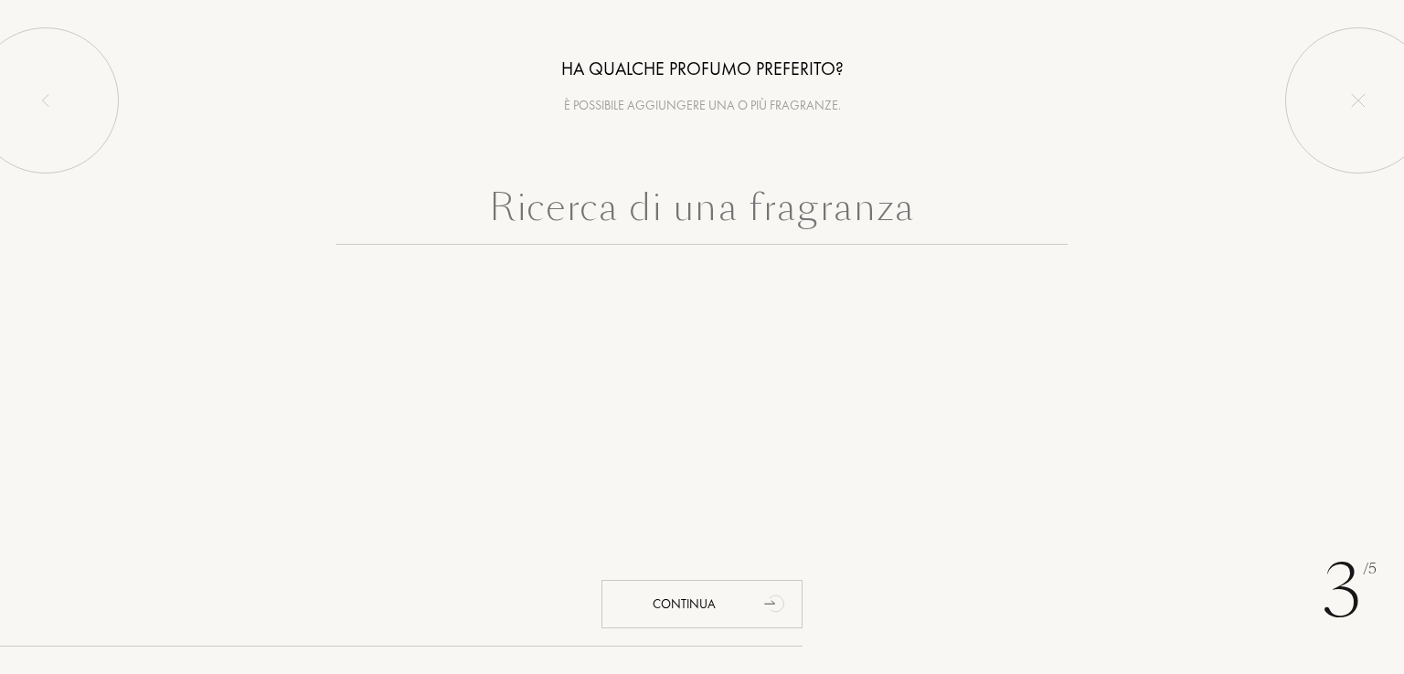
click at [702, 214] on input "text" at bounding box center [701, 212] width 731 height 66
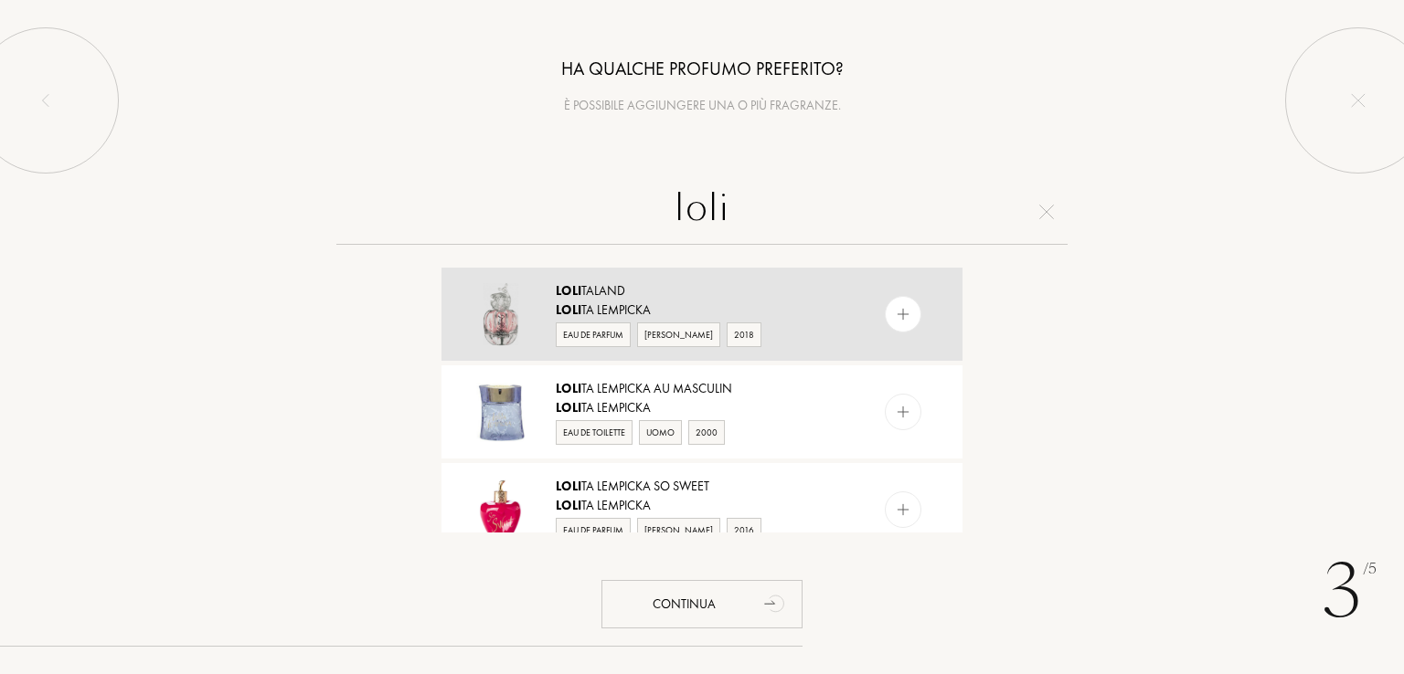
type input "loli"
click at [614, 312] on div "Loli ta Lempicka" at bounding box center [701, 310] width 291 height 19
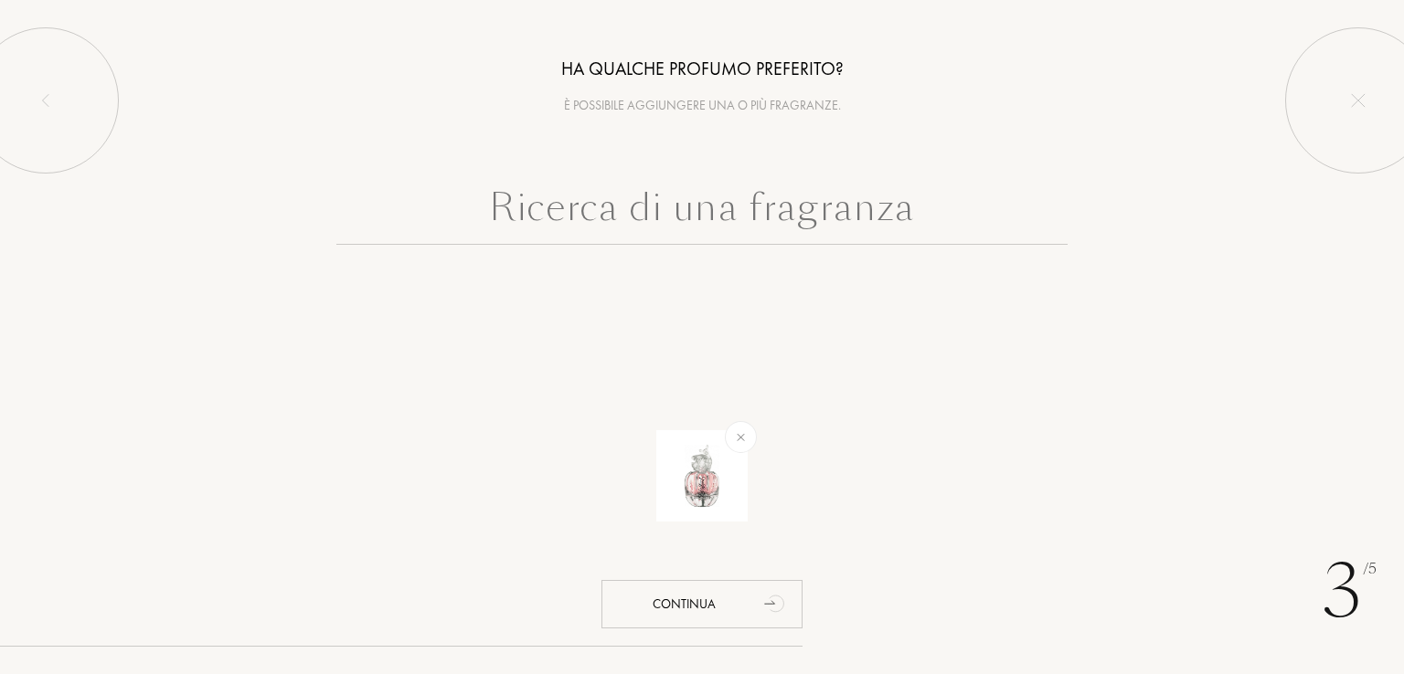
click at [675, 213] on input "text" at bounding box center [701, 212] width 731 height 66
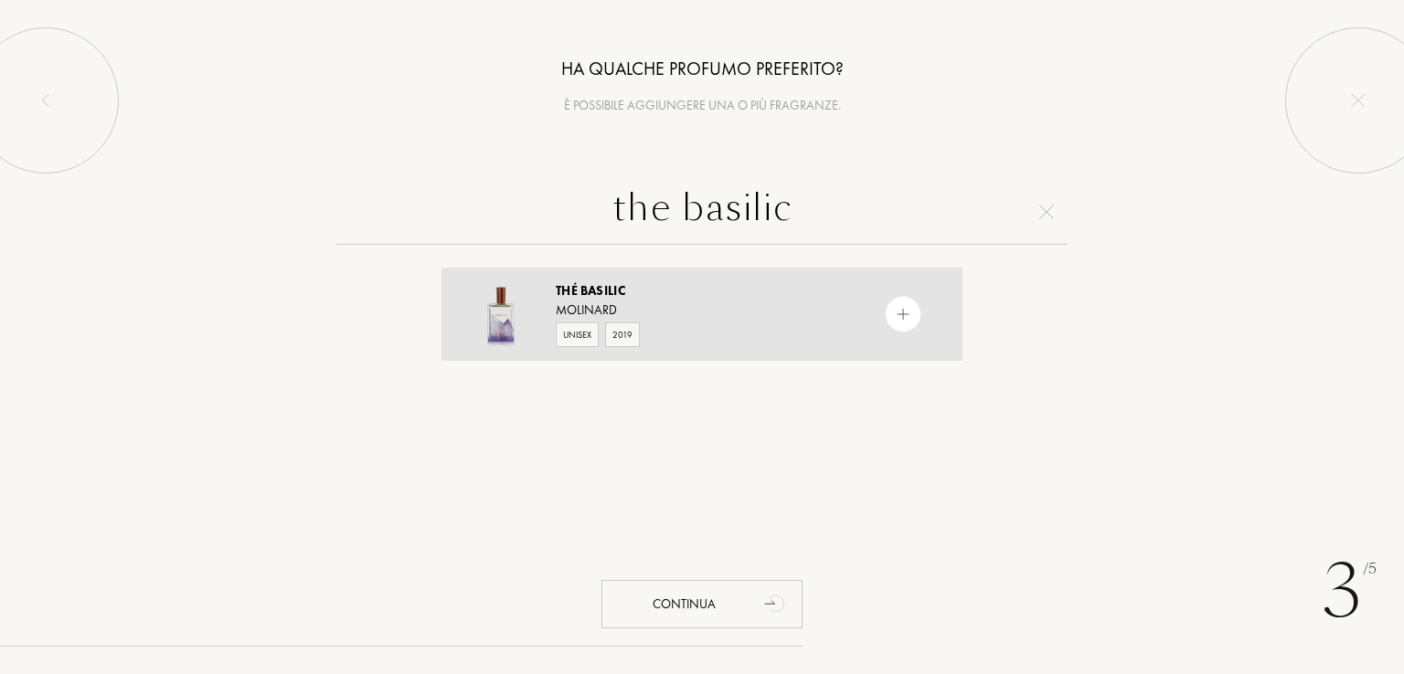
type input "the basilic"
click at [643, 288] on div "Thé Basilic" at bounding box center [701, 290] width 291 height 19
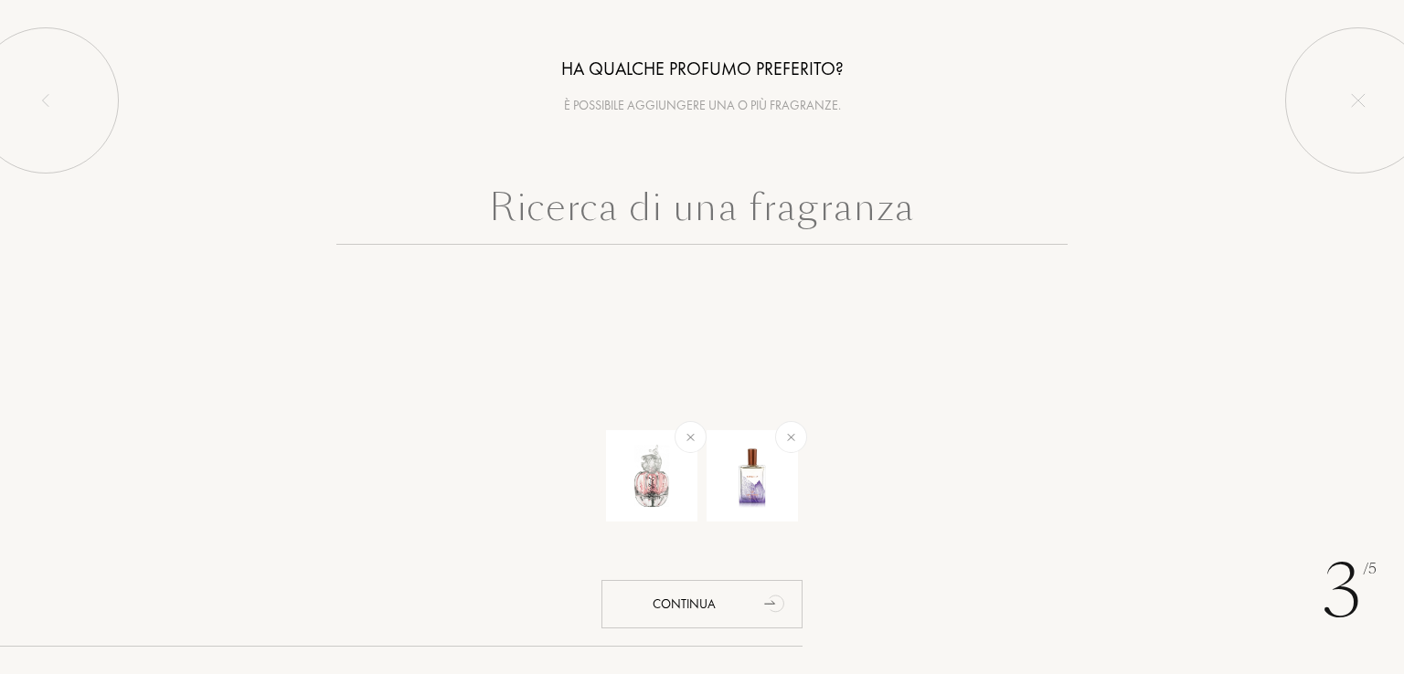
click at [702, 205] on input "text" at bounding box center [701, 212] width 731 height 66
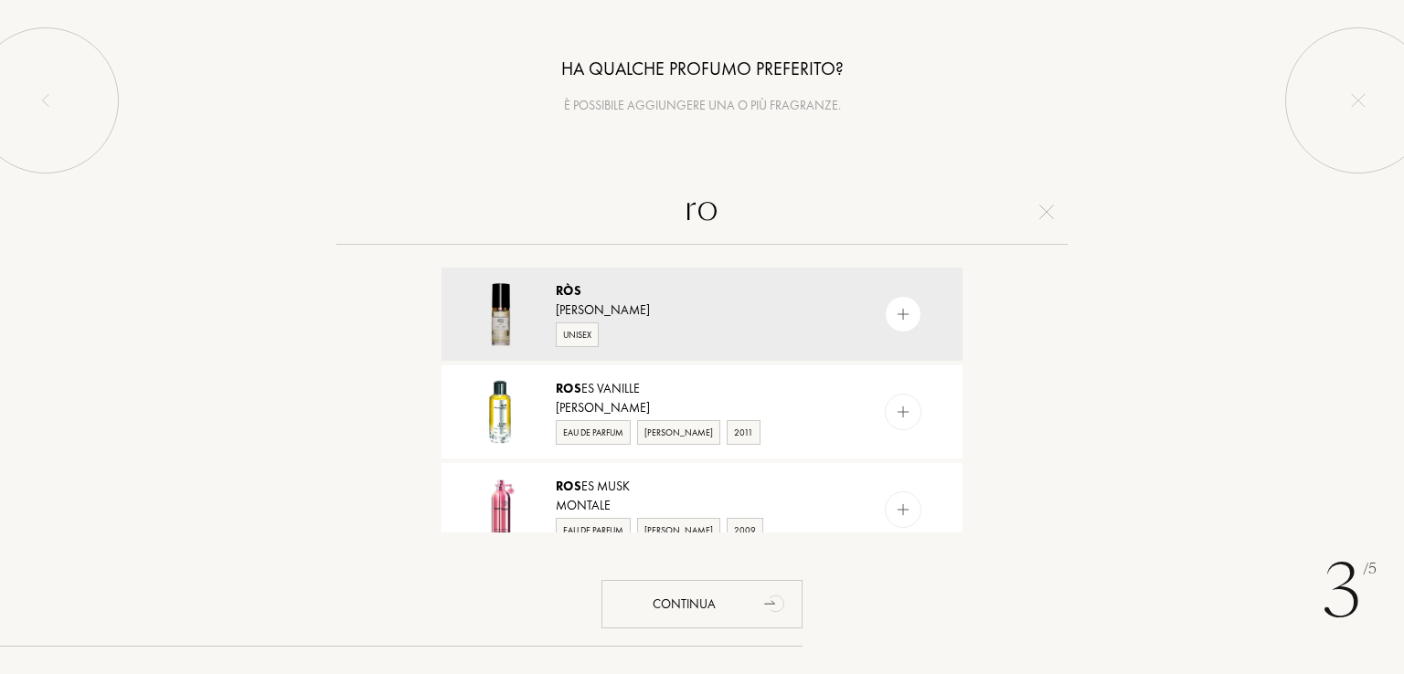
type input "r"
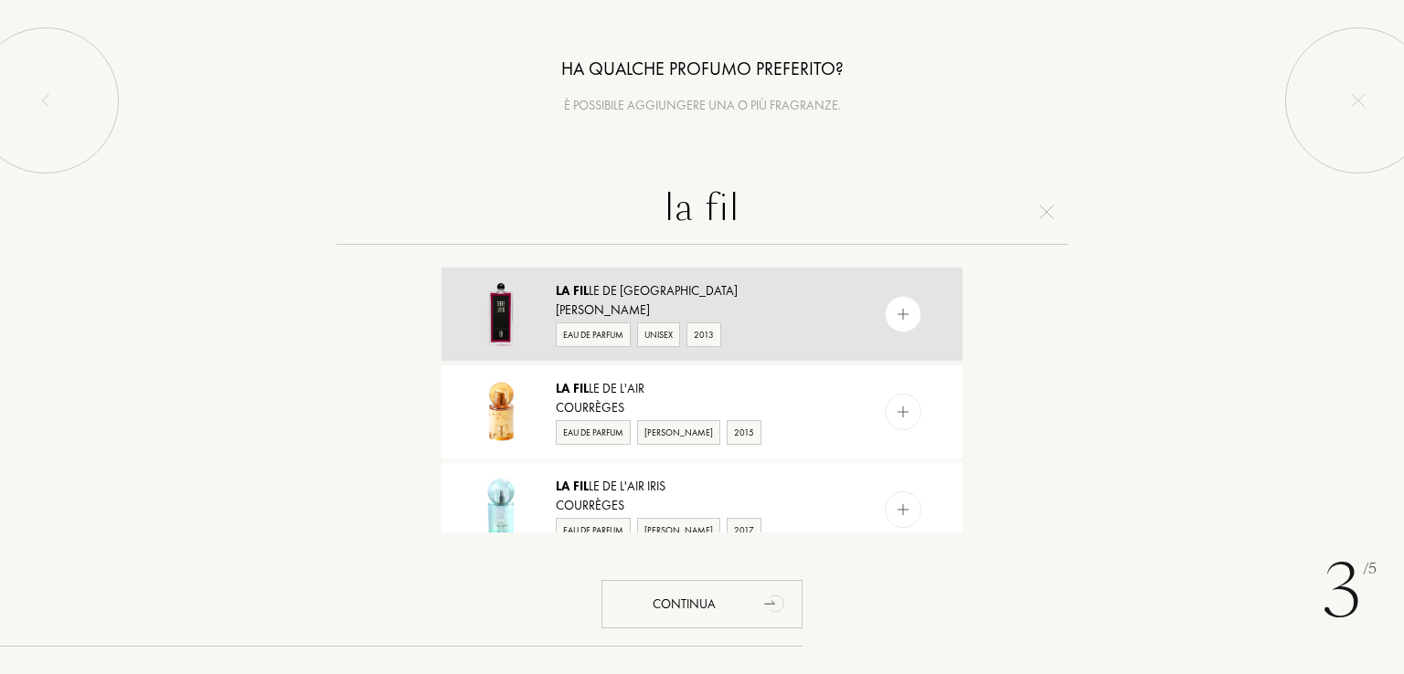
type input "la fil"
click at [581, 298] on span "Fil" at bounding box center [581, 290] width 16 height 16
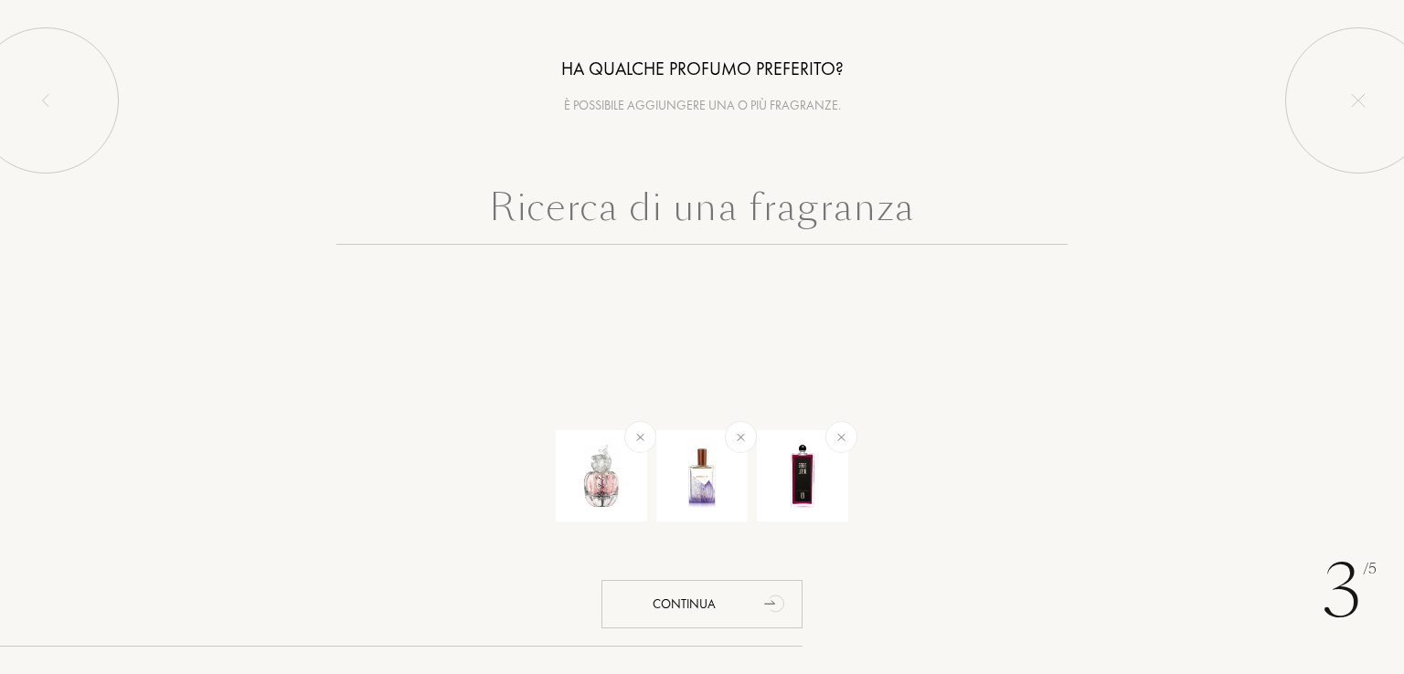
click at [693, 209] on input "text" at bounding box center [701, 212] width 731 height 66
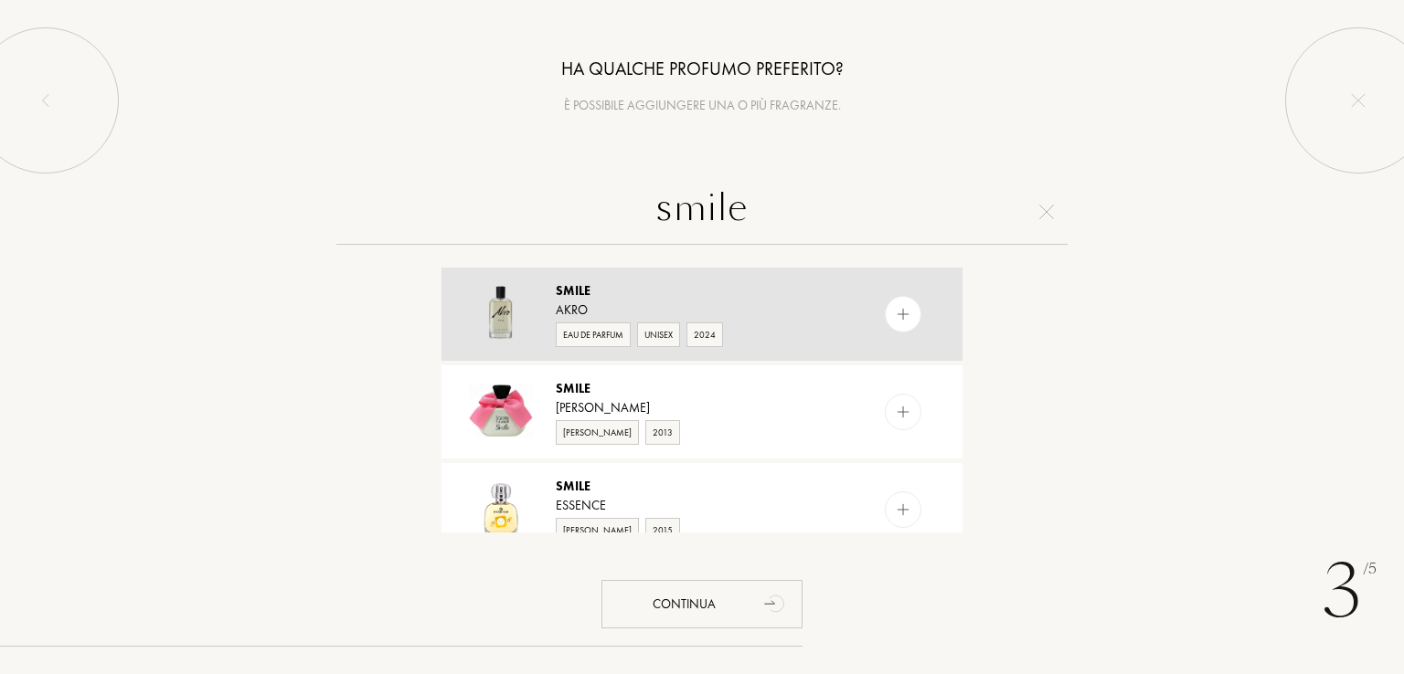
type input "smile"
click at [574, 302] on div "Akro" at bounding box center [701, 310] width 291 height 19
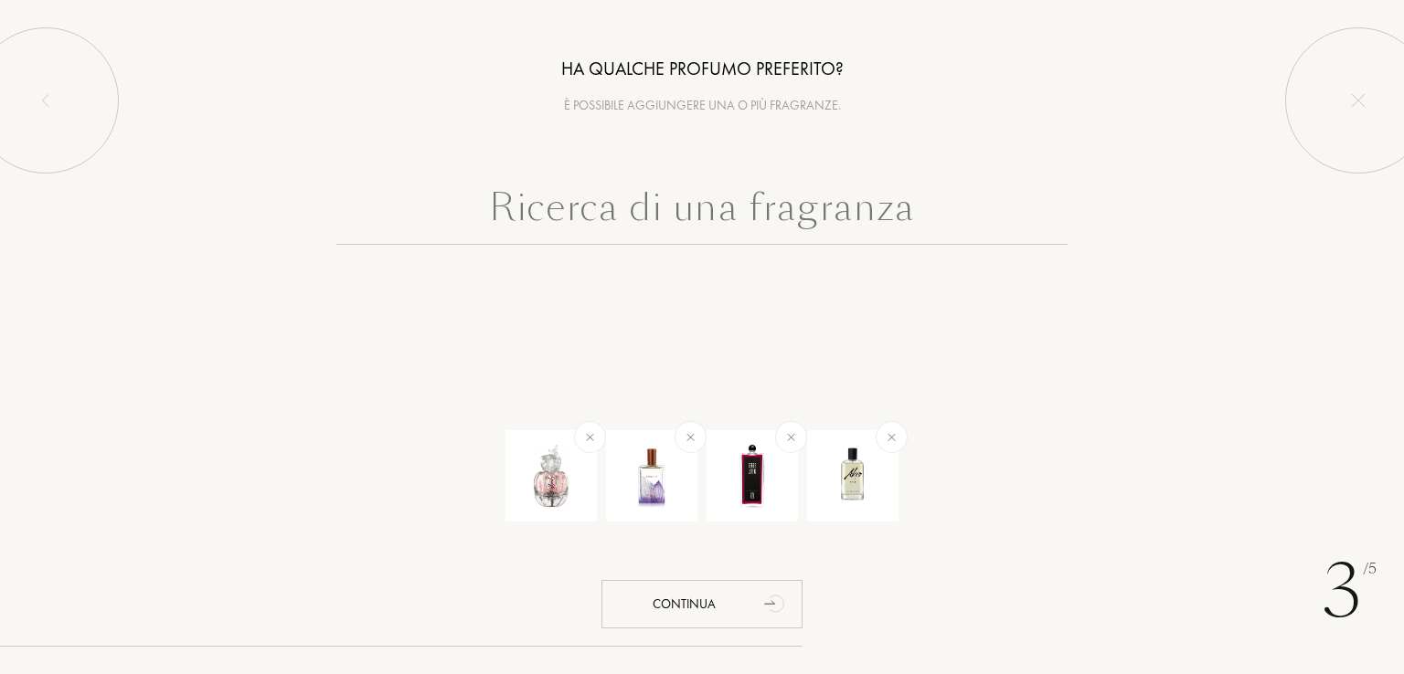
click at [628, 209] on input "text" at bounding box center [701, 212] width 731 height 66
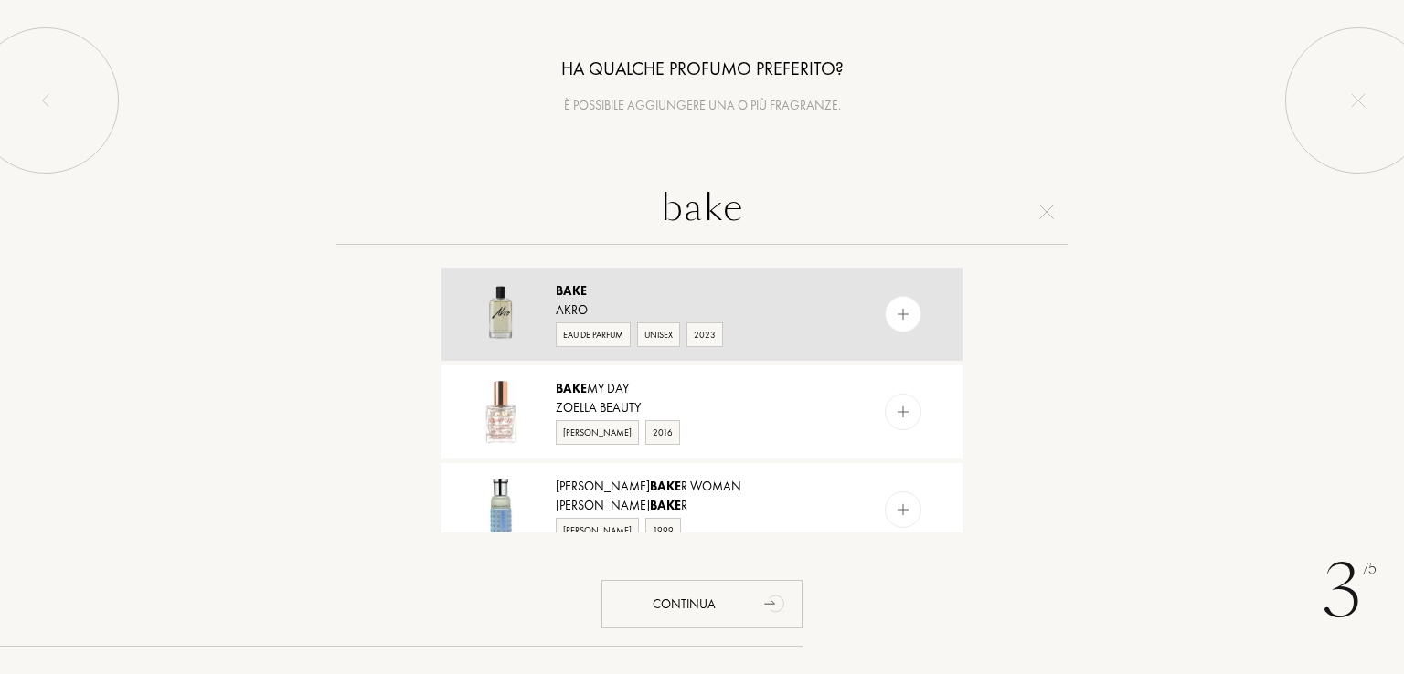
type input "bake"
click at [588, 303] on div "Akro" at bounding box center [701, 310] width 291 height 19
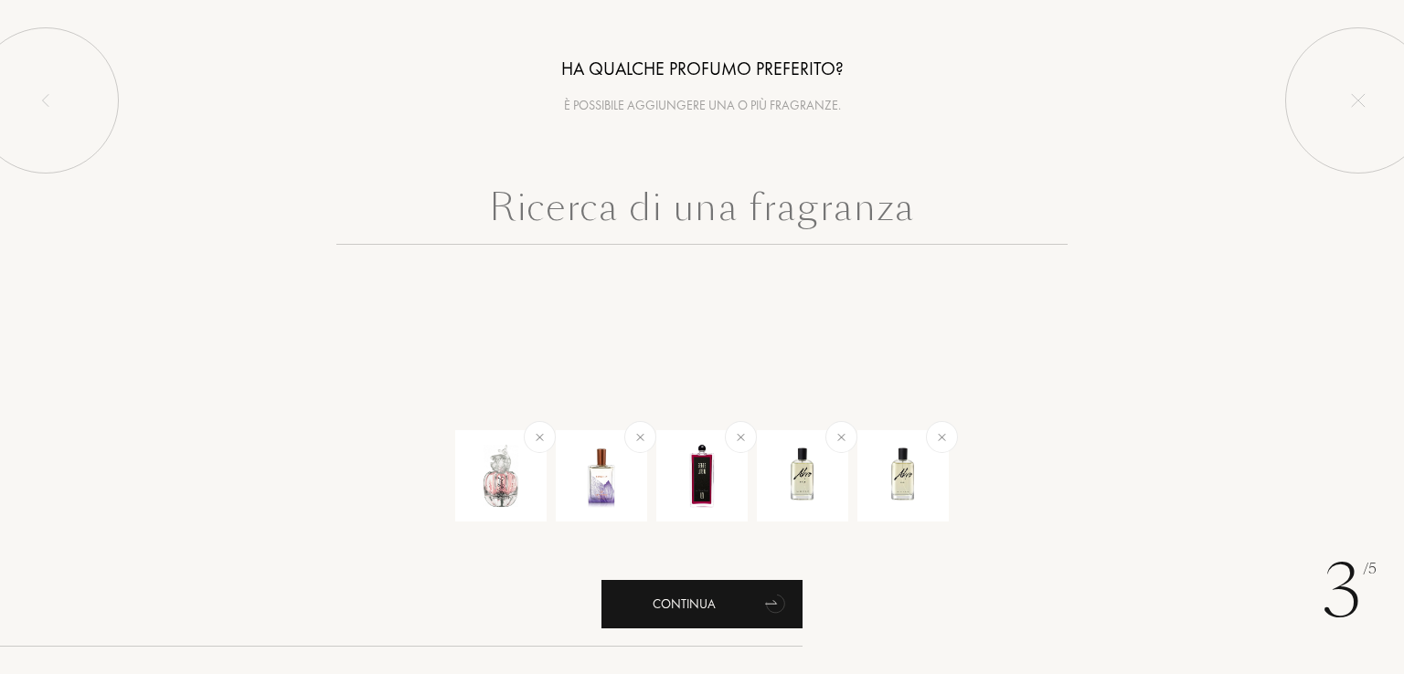
click at [720, 599] on div "Continua" at bounding box center [701, 604] width 201 height 48
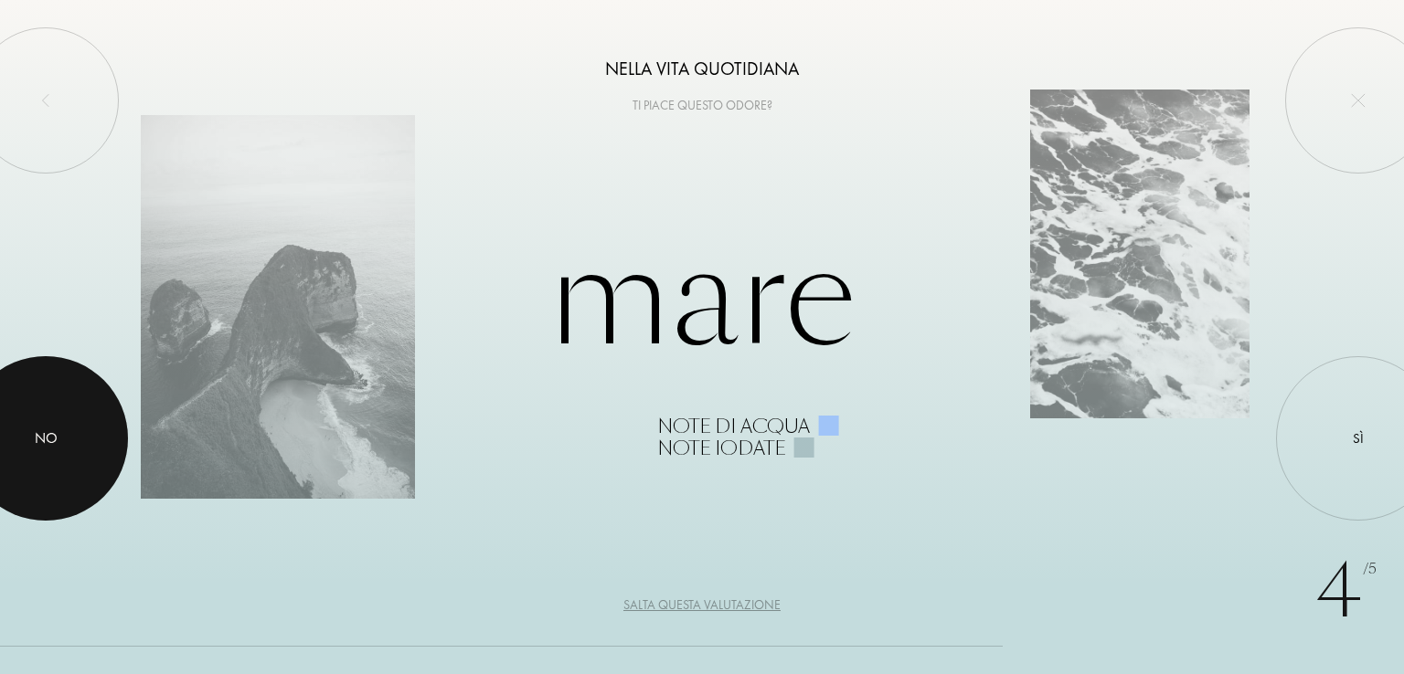
click at [16, 417] on div at bounding box center [45, 438] width 165 height 165
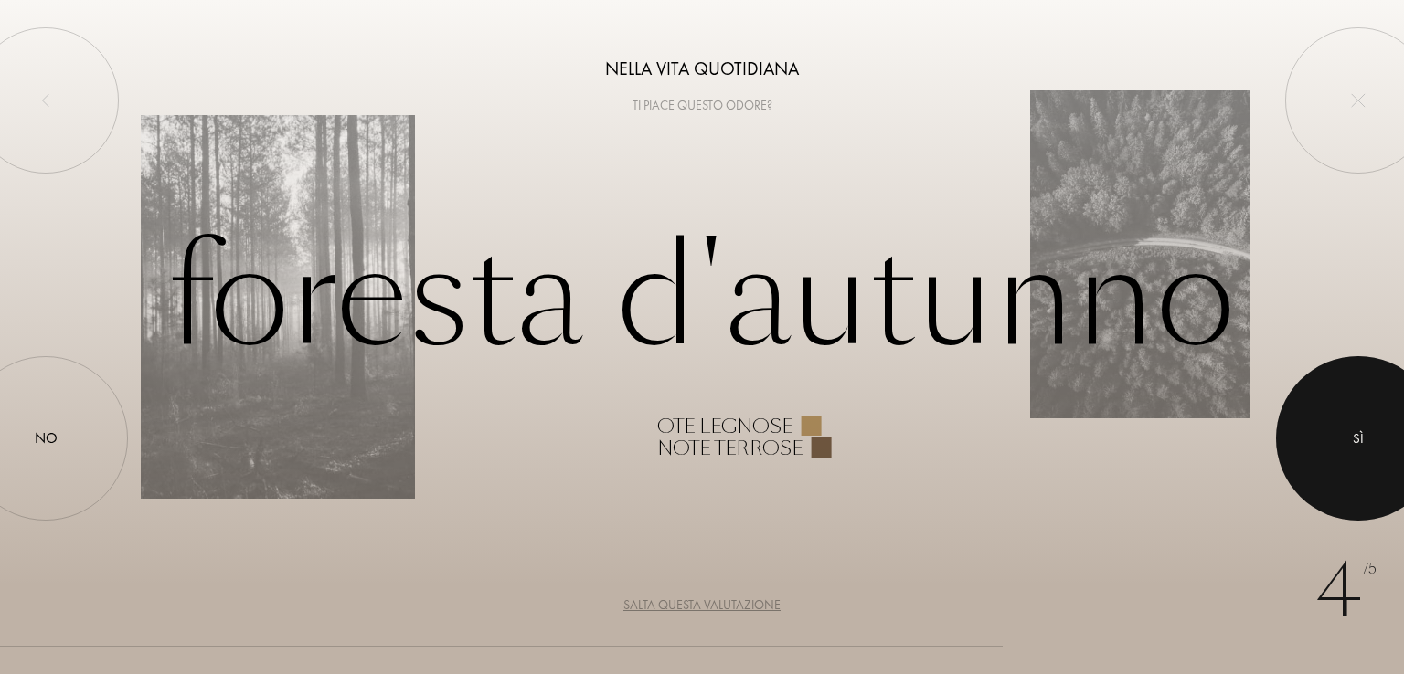
click at [1371, 403] on div at bounding box center [1358, 438] width 165 height 165
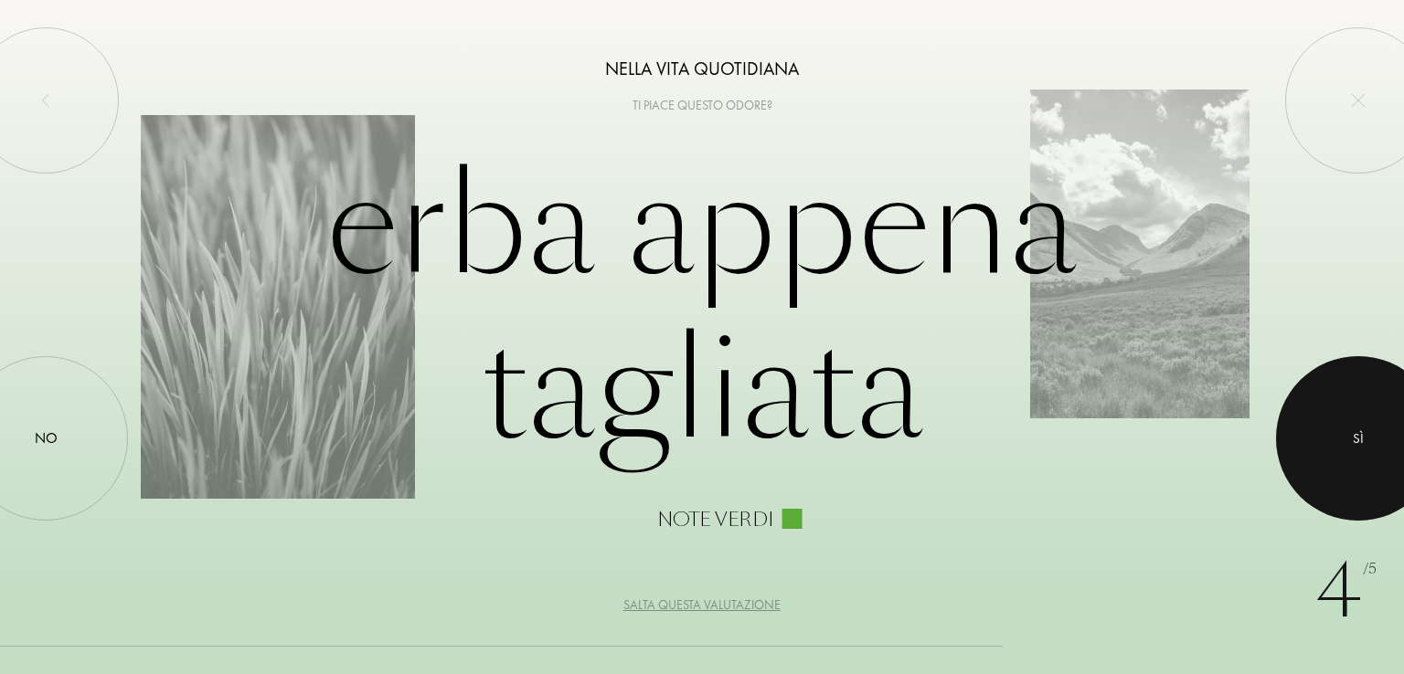
click at [1323, 440] on div at bounding box center [1358, 438] width 165 height 165
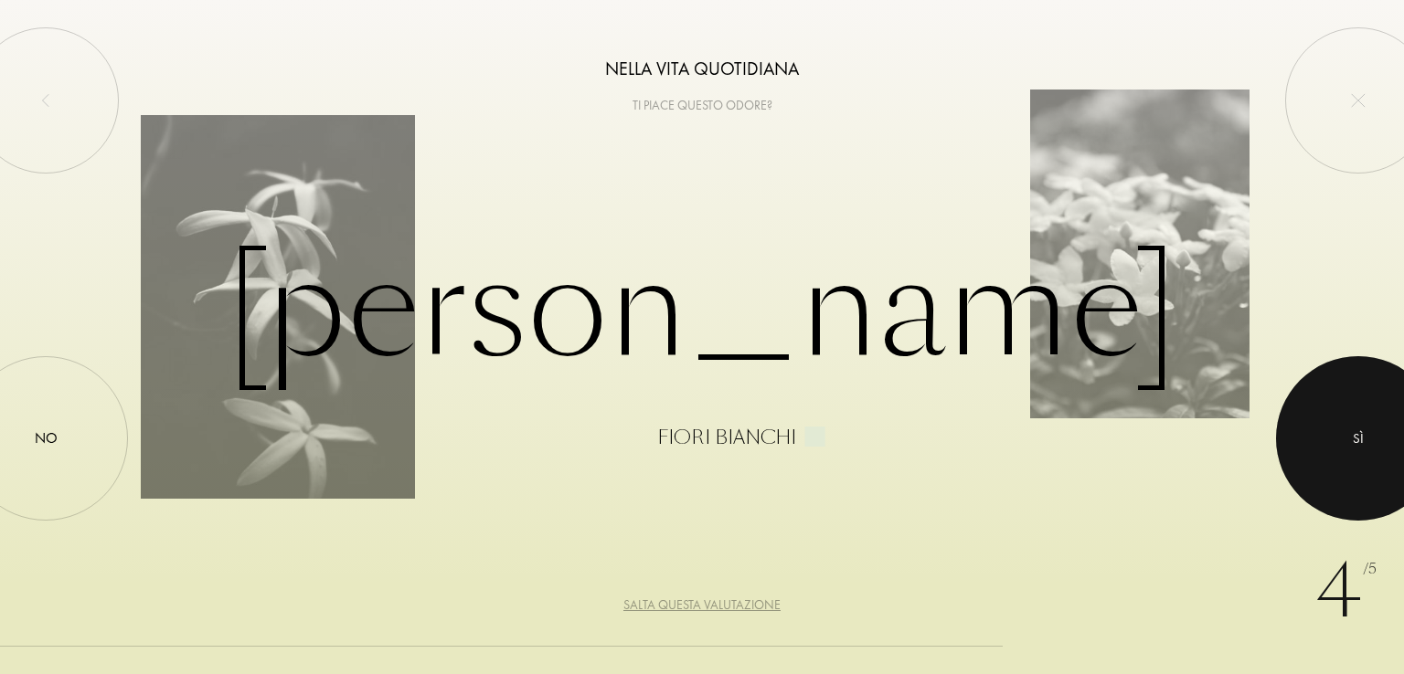
click at [1340, 410] on div at bounding box center [1358, 438] width 165 height 165
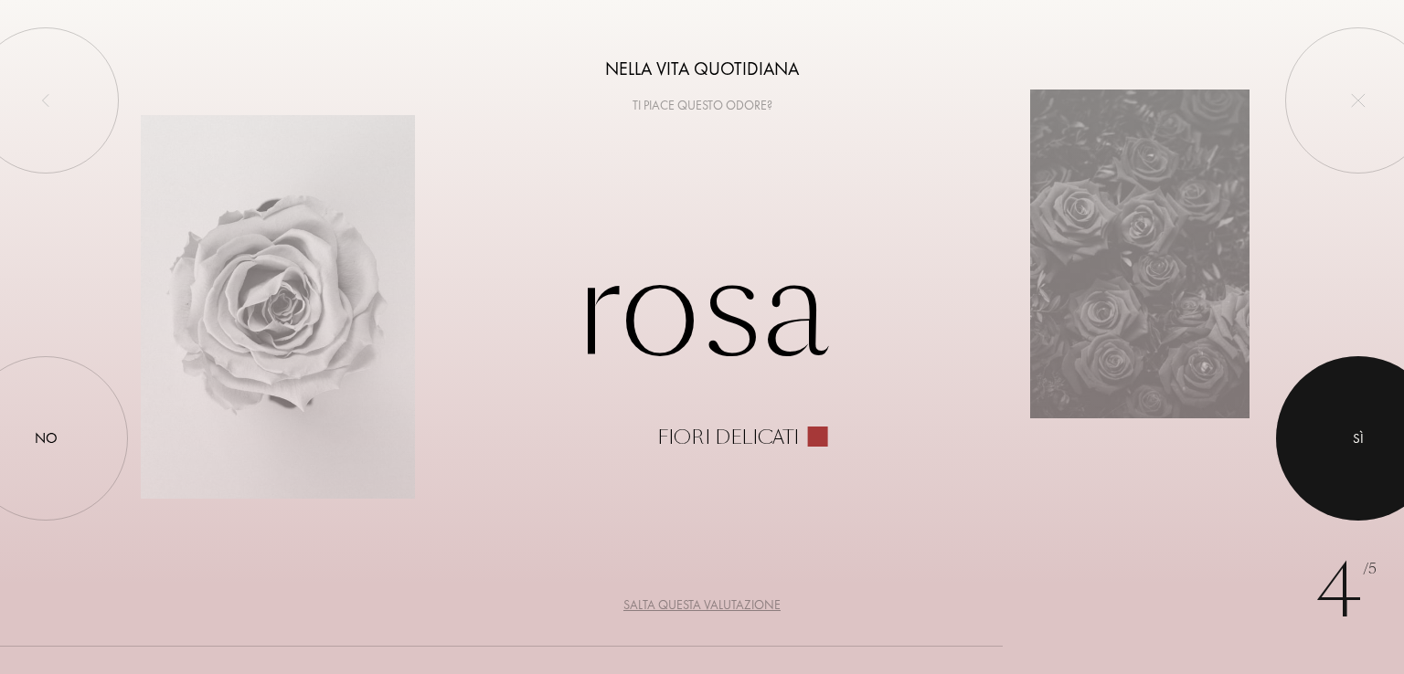
click at [1364, 418] on div at bounding box center [1358, 438] width 165 height 165
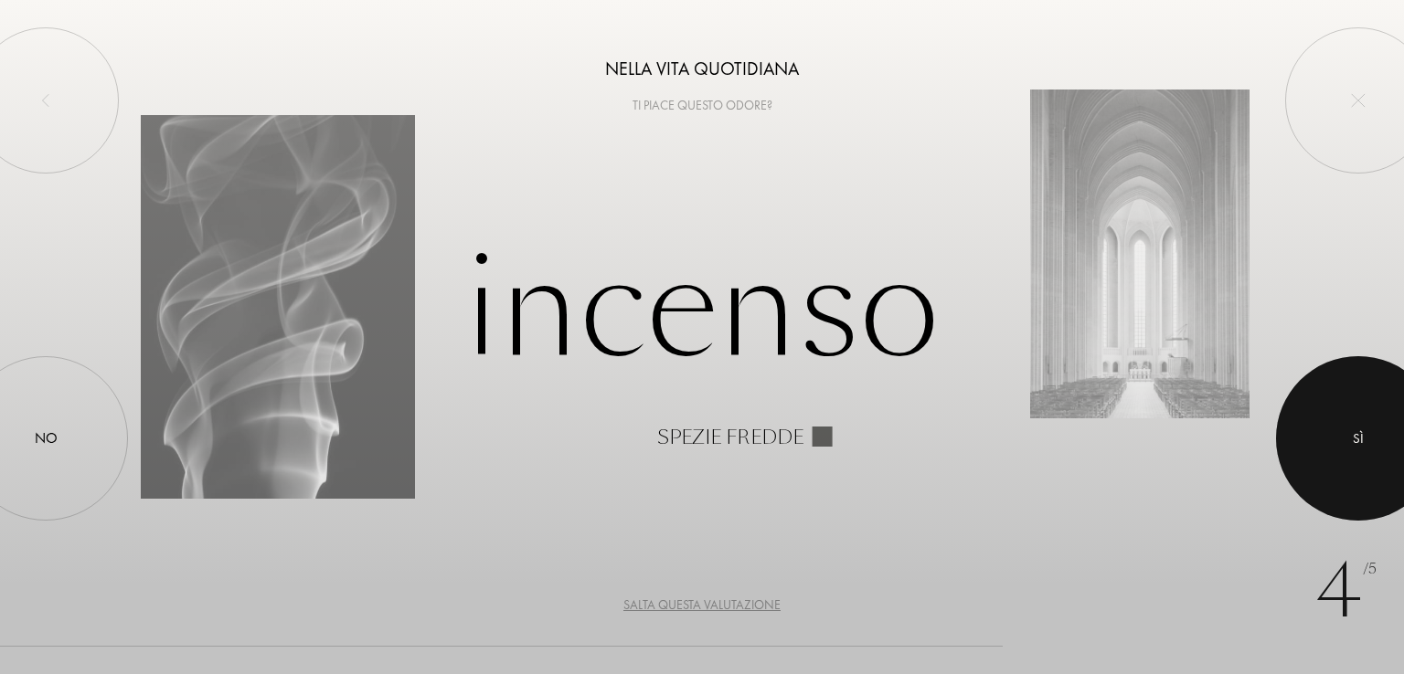
click at [1298, 395] on div at bounding box center [1358, 438] width 165 height 165
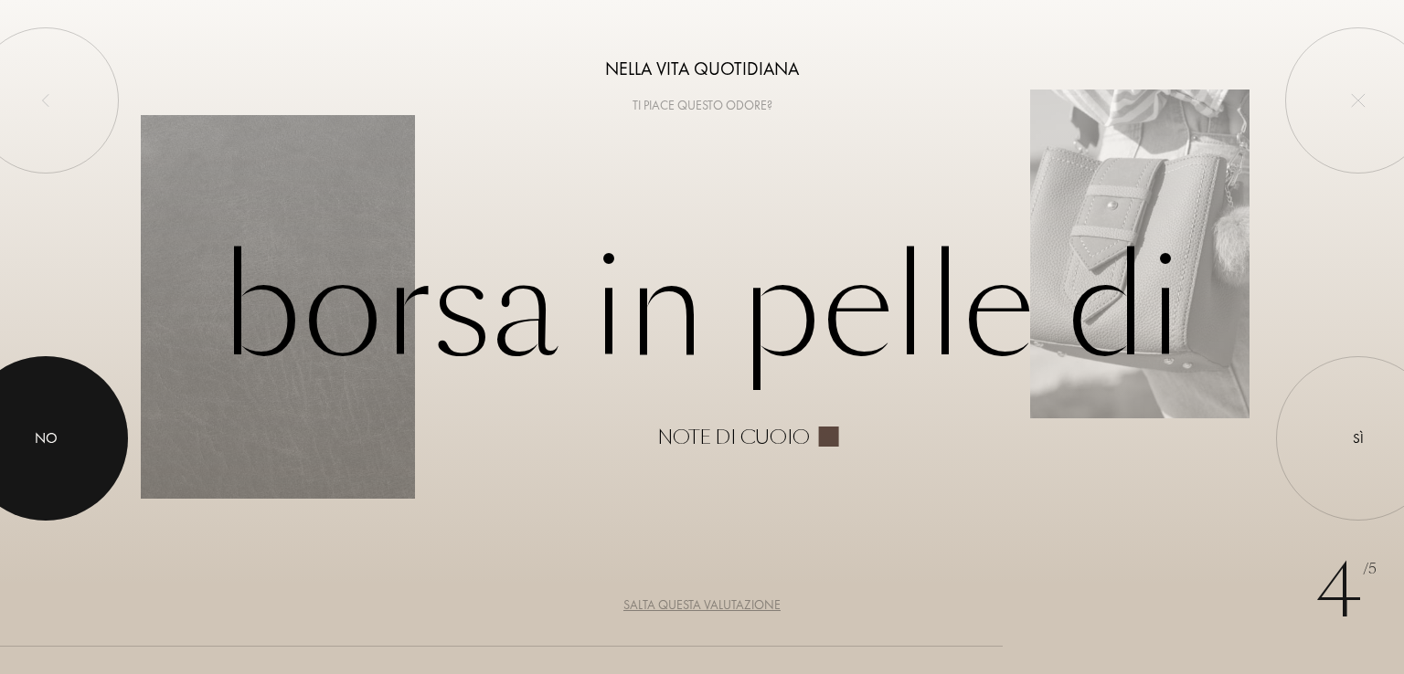
click at [73, 409] on div at bounding box center [45, 438] width 165 height 165
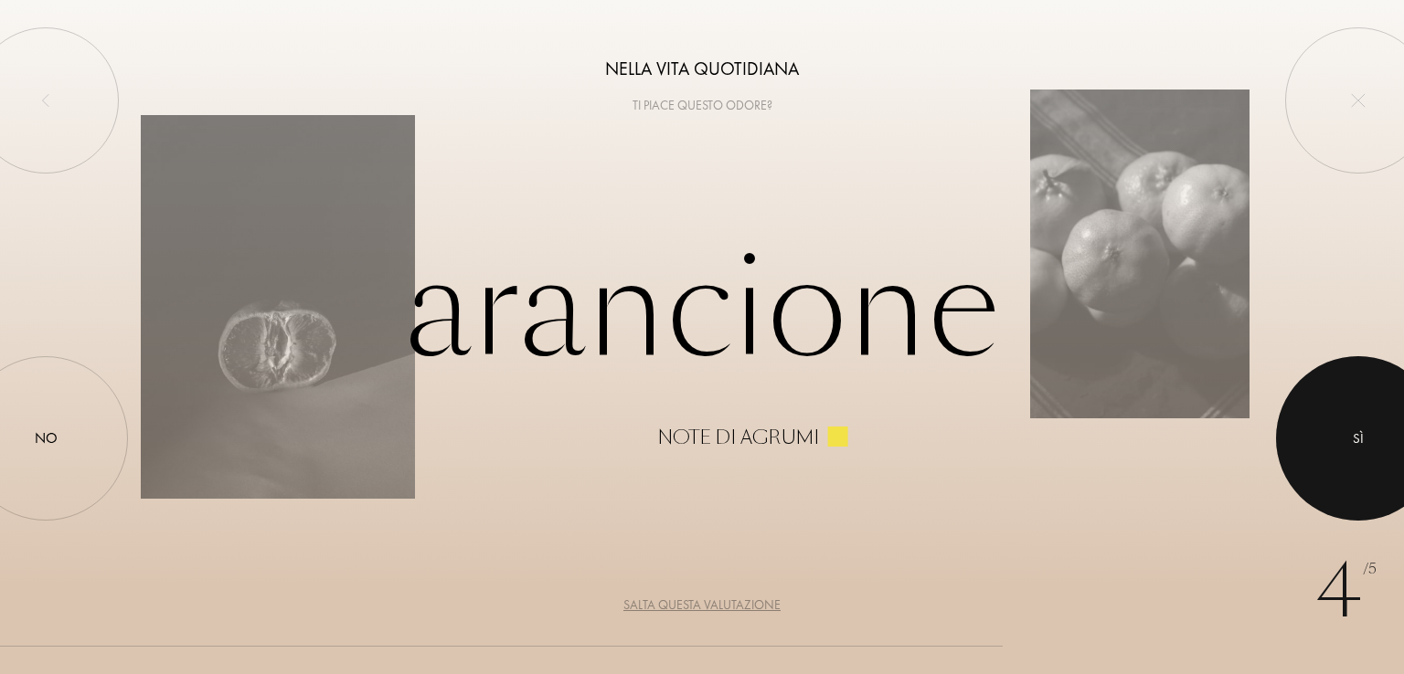
click at [1367, 422] on div at bounding box center [1358, 438] width 165 height 165
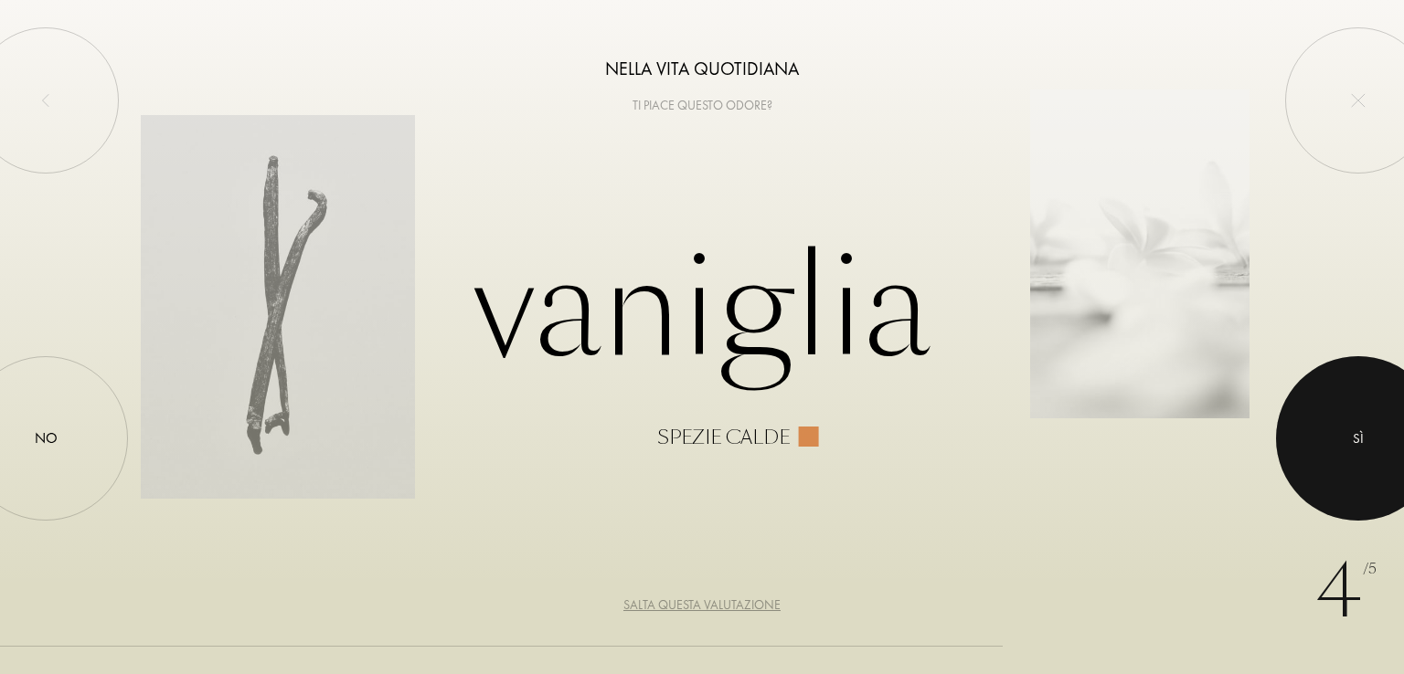
click at [1395, 445] on div at bounding box center [1358, 438] width 165 height 165
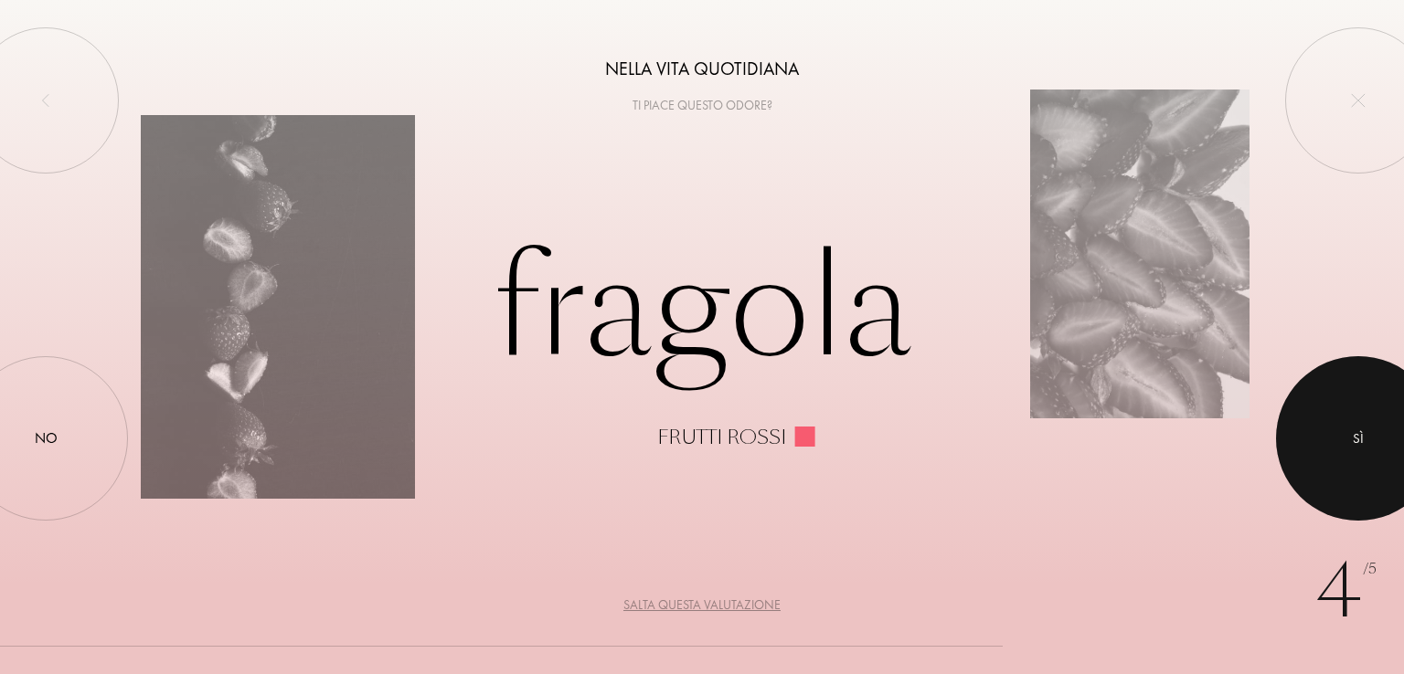
click at [1403, 415] on div at bounding box center [1358, 438] width 165 height 165
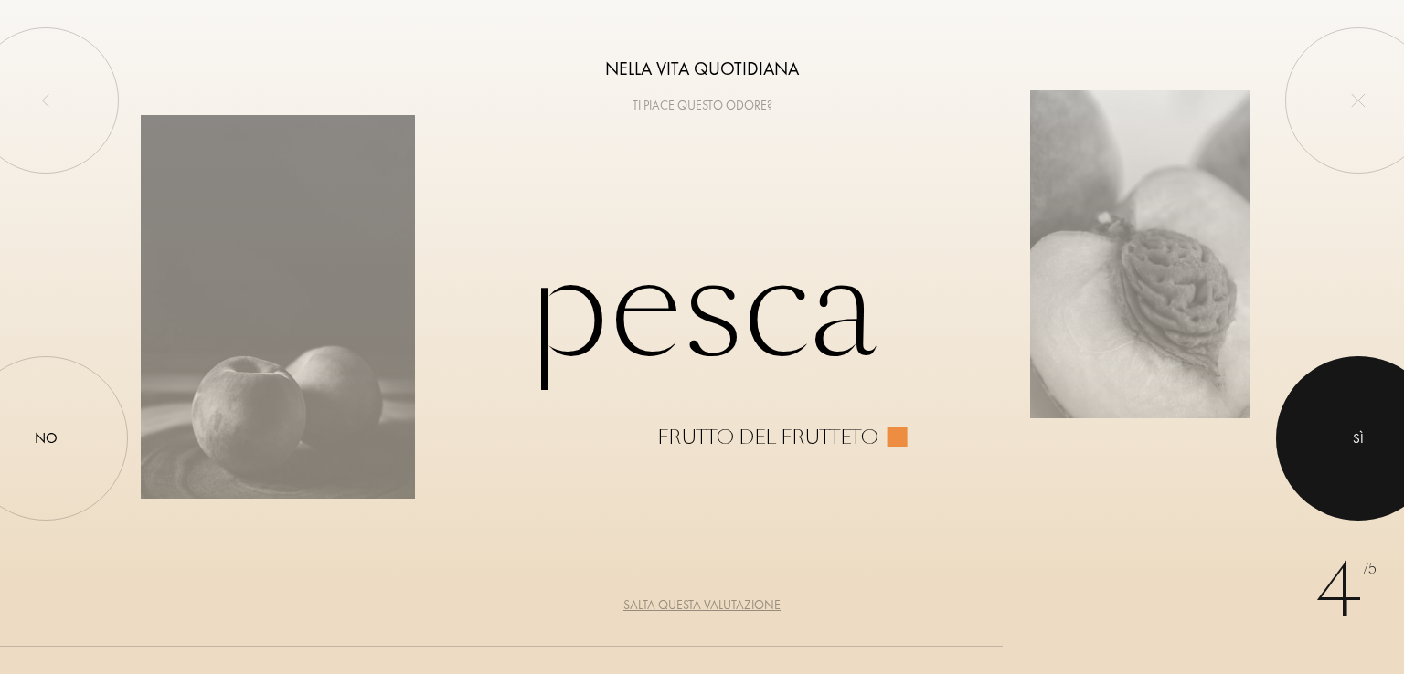
click at [1379, 420] on div at bounding box center [1358, 438] width 165 height 165
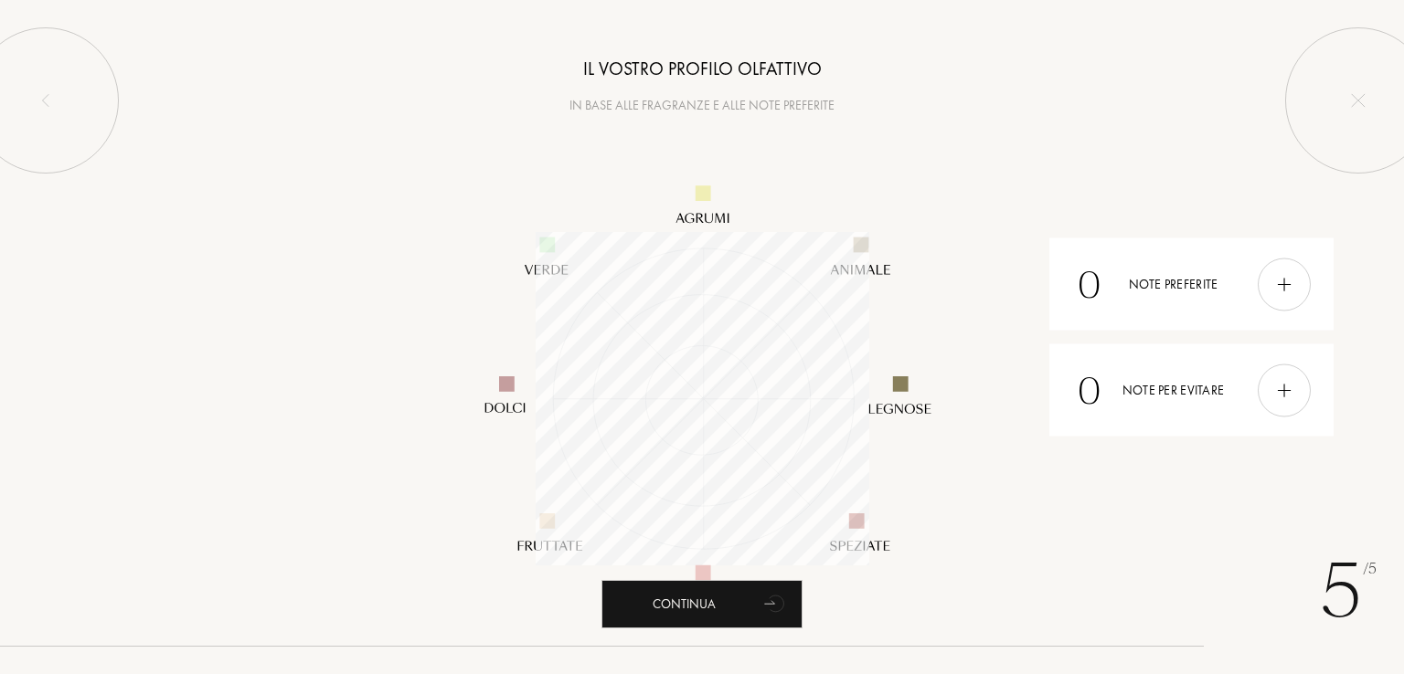
scroll to position [334, 334]
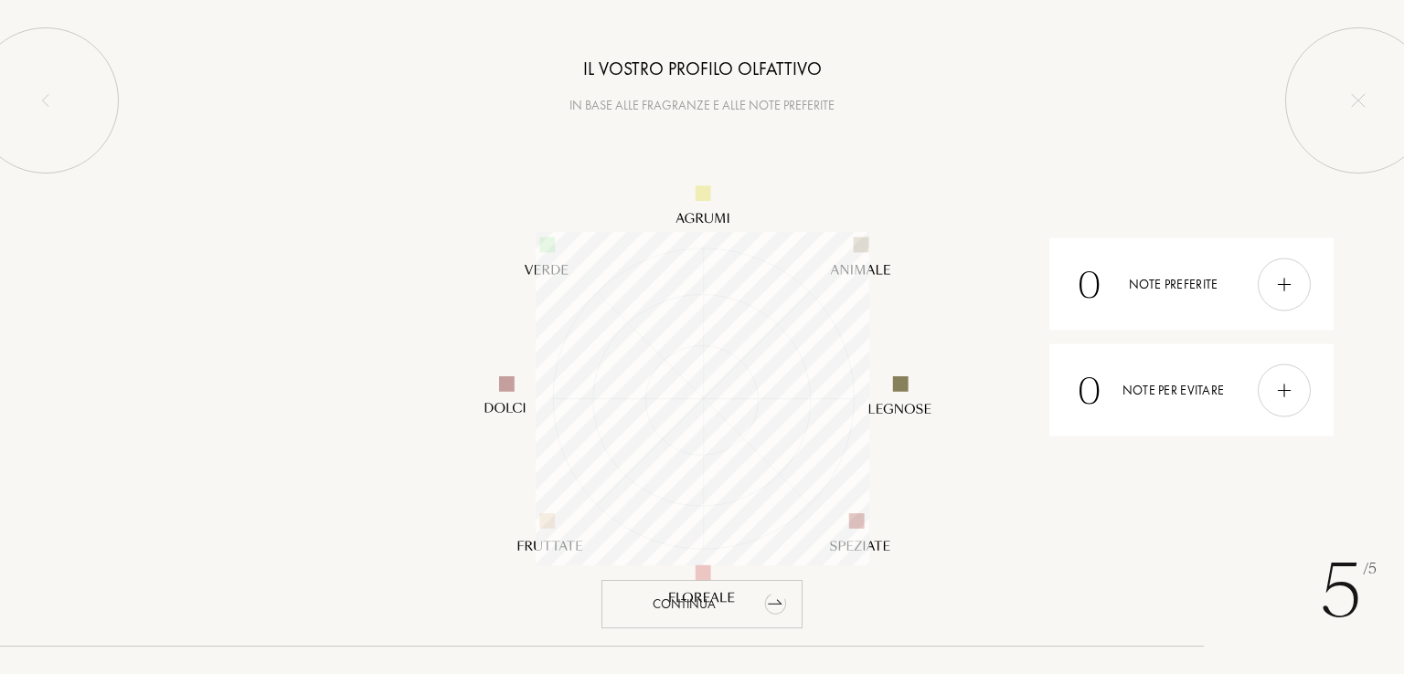
click at [680, 611] on div "Continua" at bounding box center [701, 604] width 201 height 48
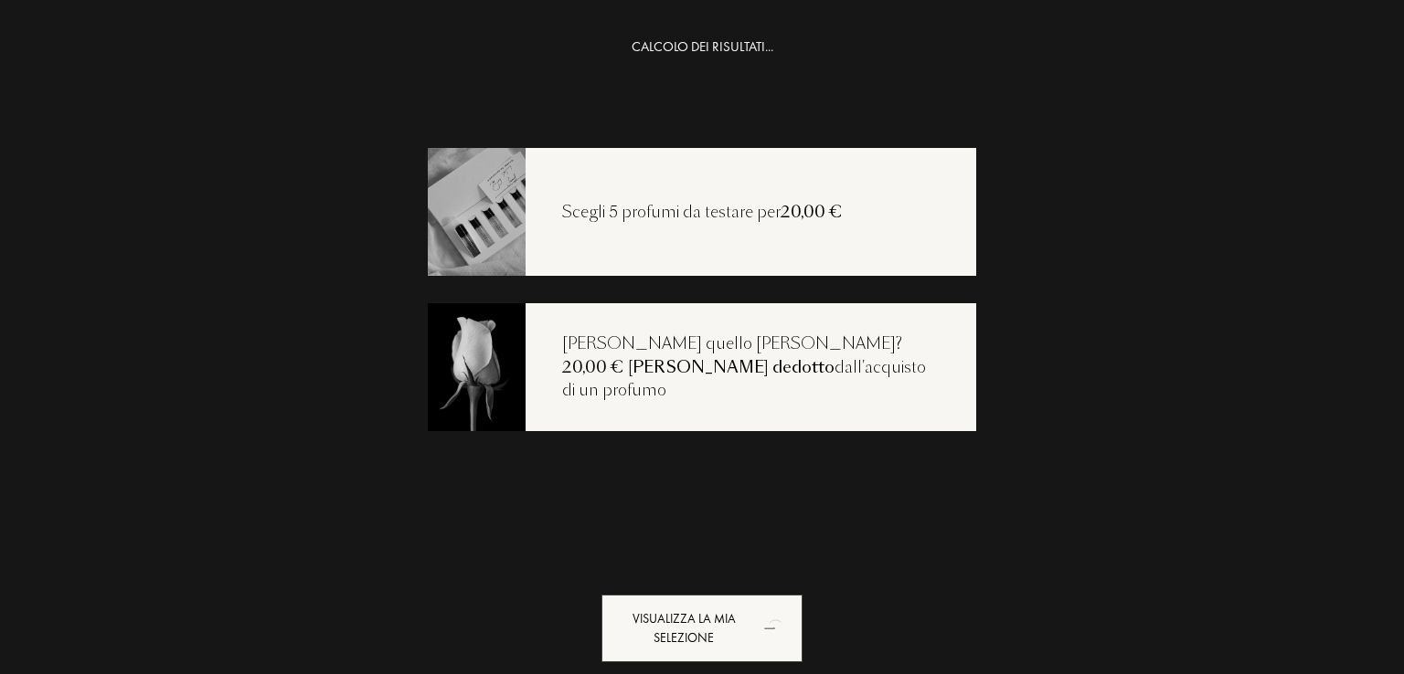
scroll to position [37, 0]
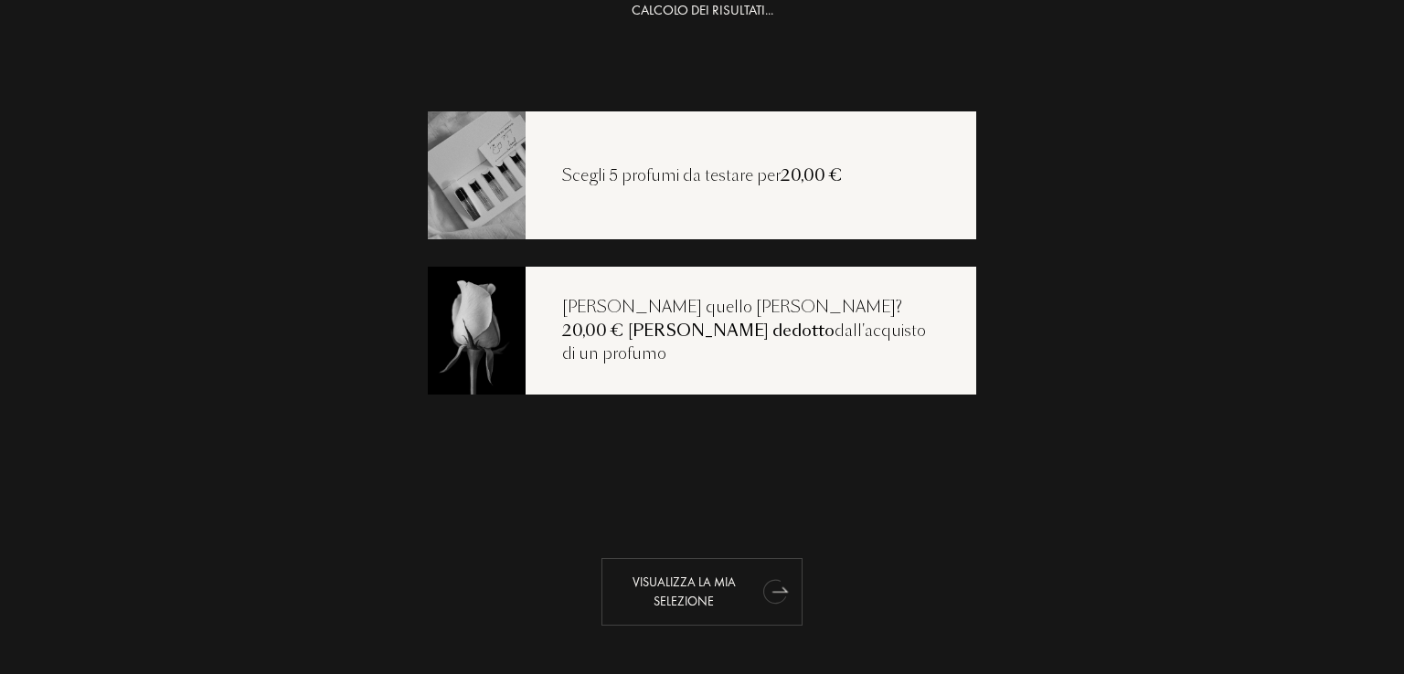
click at [758, 590] on icon "animation" at bounding box center [776, 591] width 37 height 37
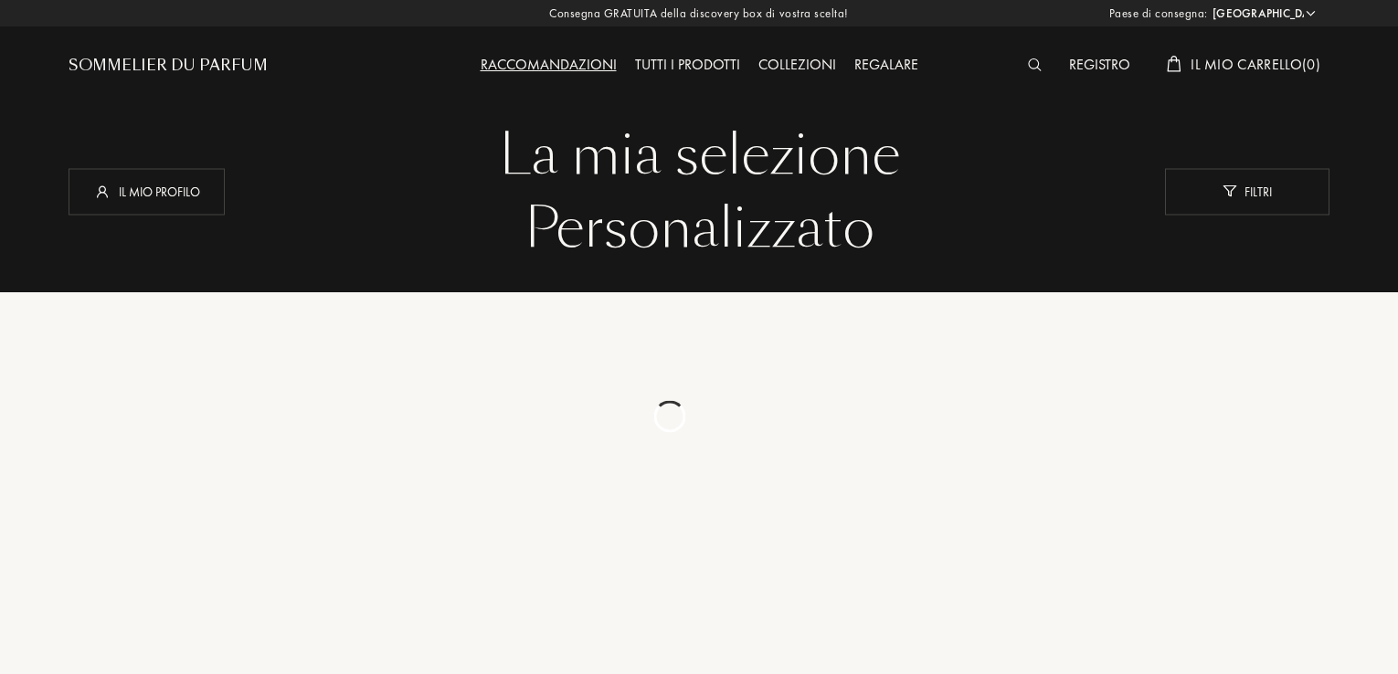
select select "IT"
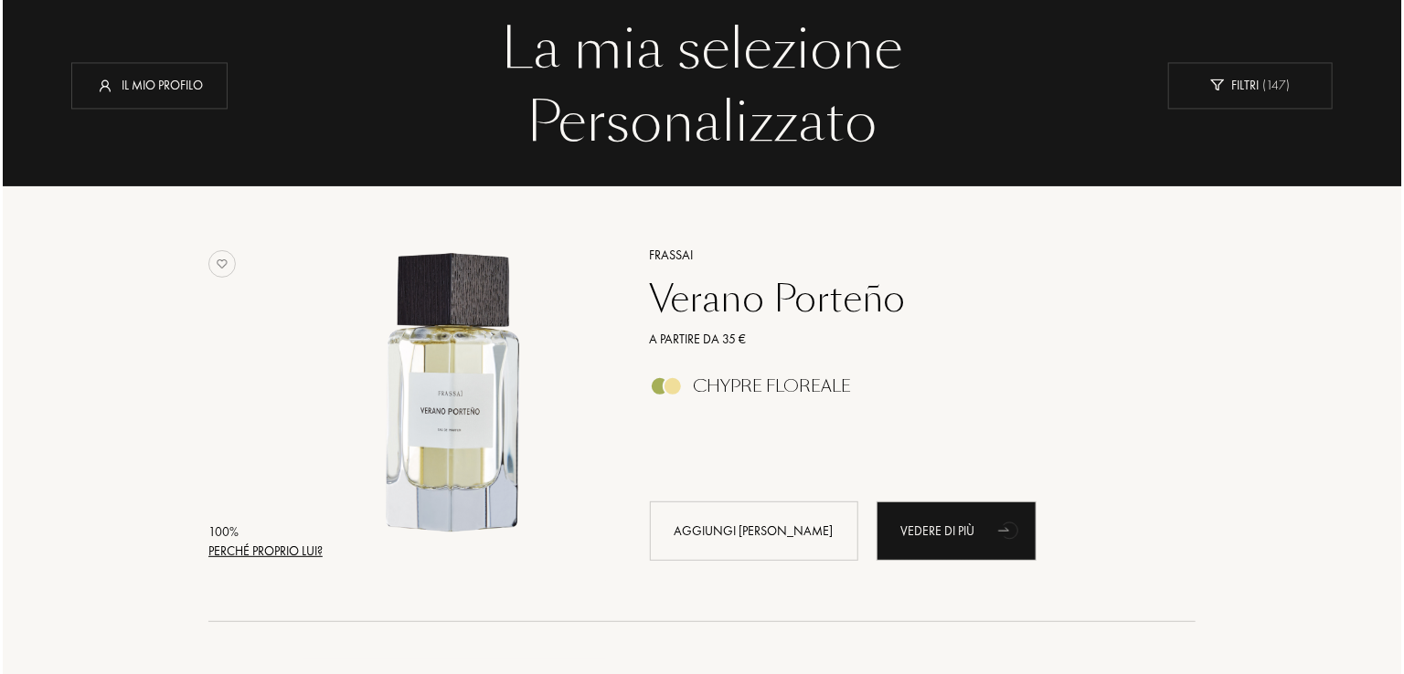
scroll to position [91, 0]
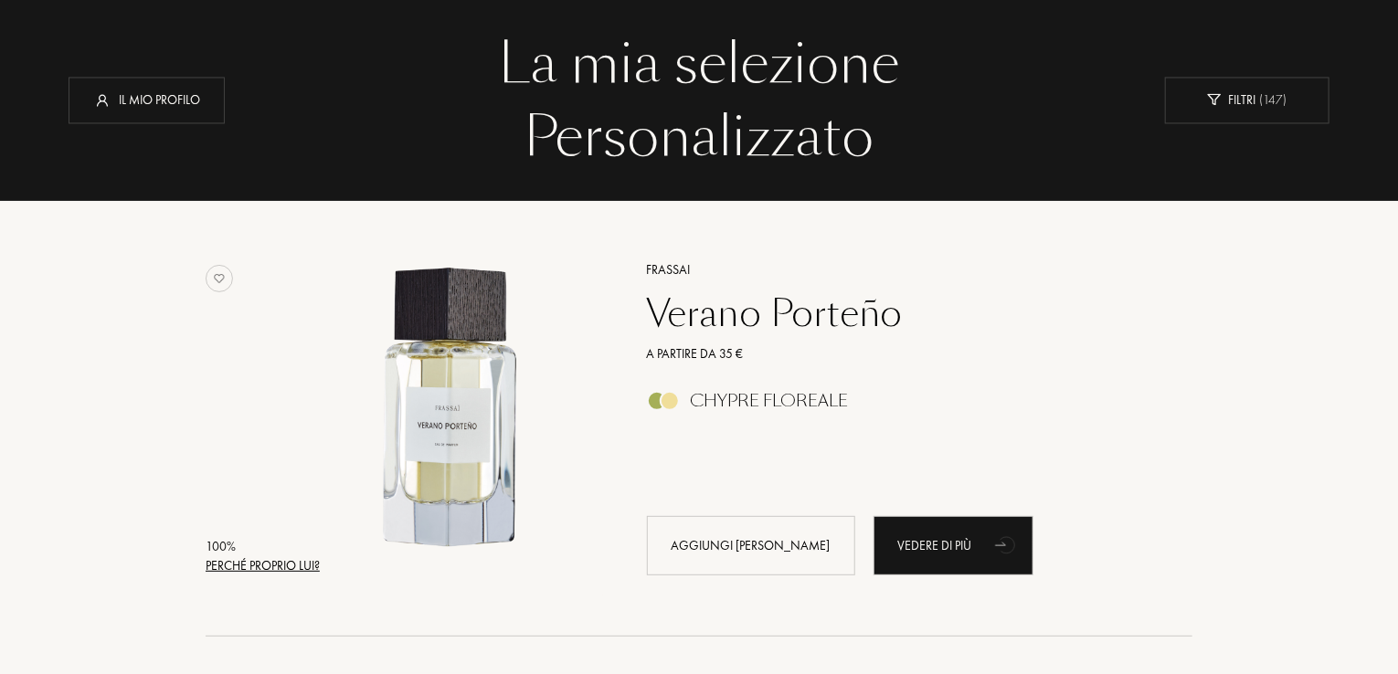
click at [280, 557] on div "Perché proprio lui?" at bounding box center [263, 566] width 114 height 19
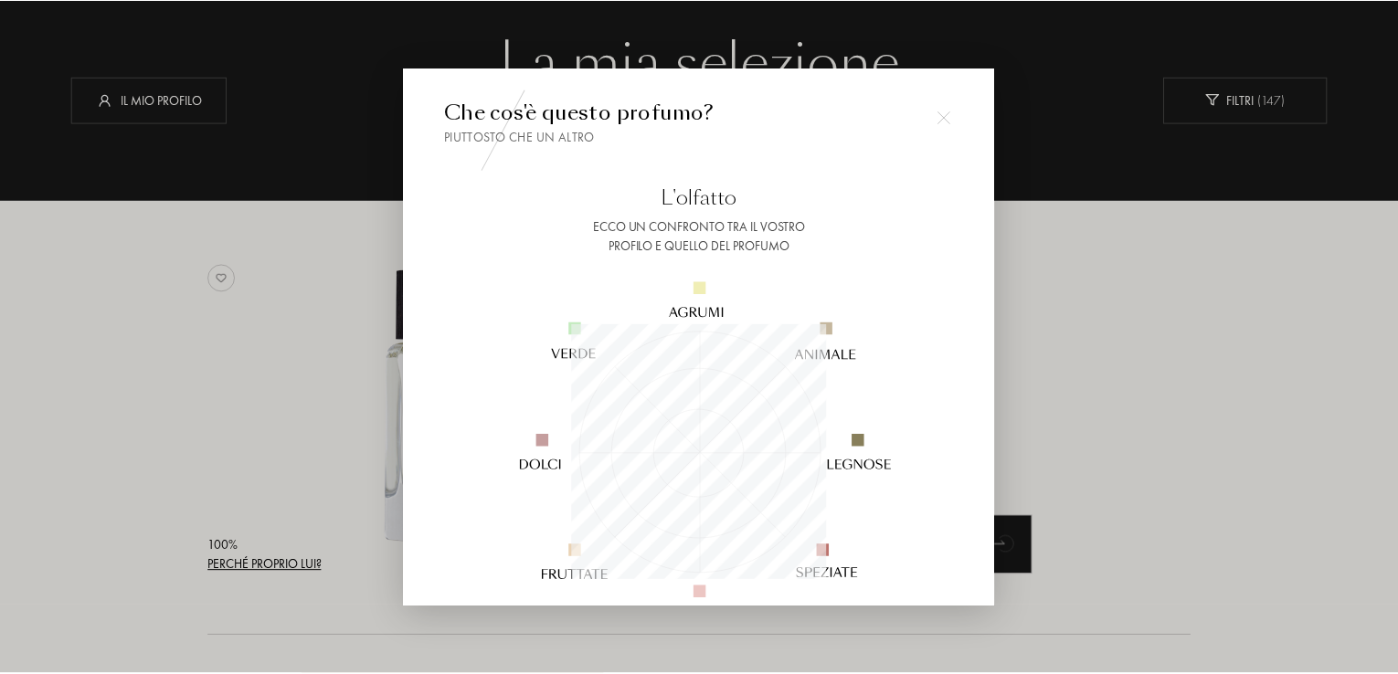
scroll to position [256, 256]
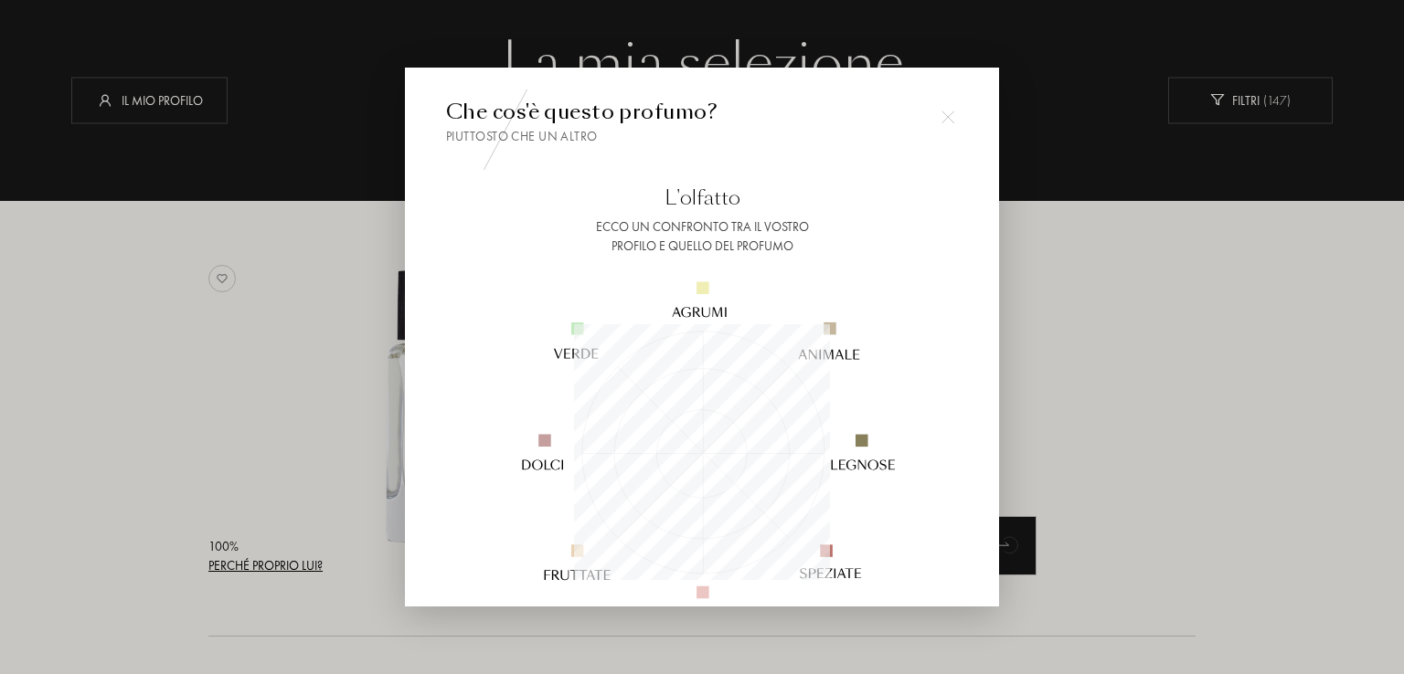
click at [950, 128] on div at bounding box center [947, 117] width 37 height 37
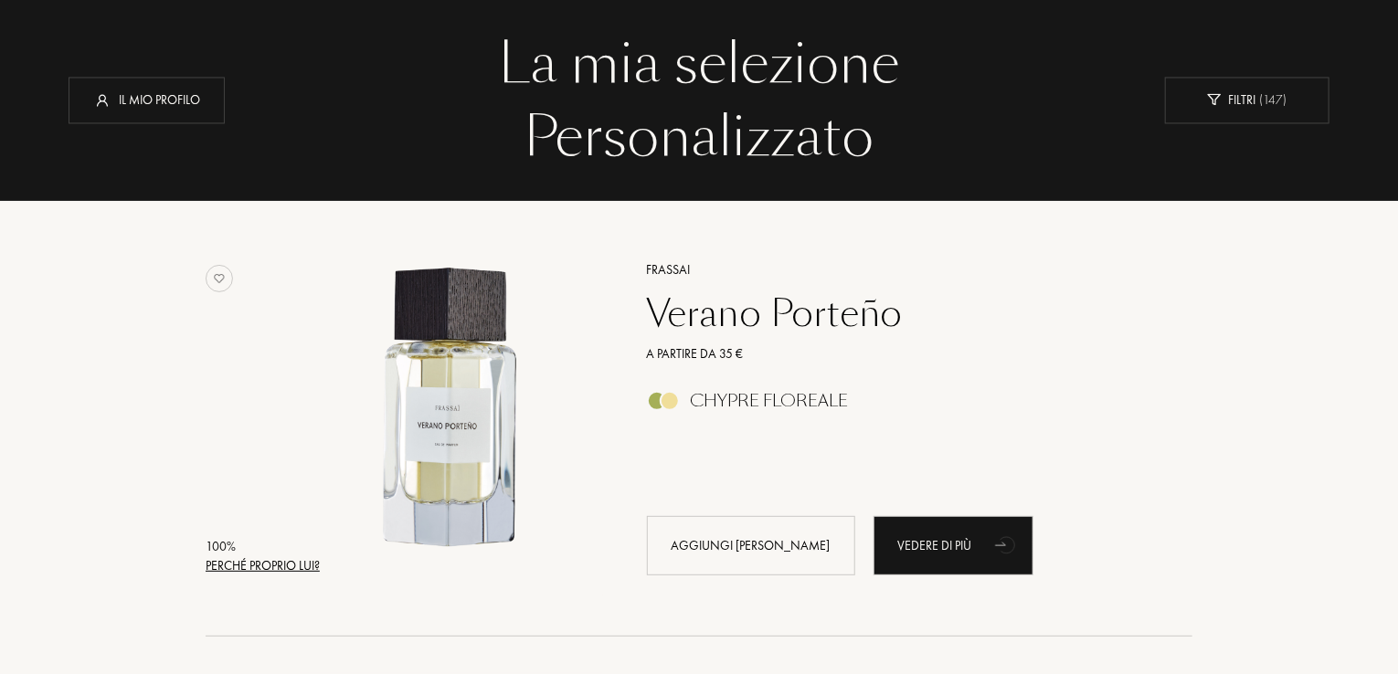
click at [736, 312] on div "Verano Porteño" at bounding box center [899, 314] width 533 height 44
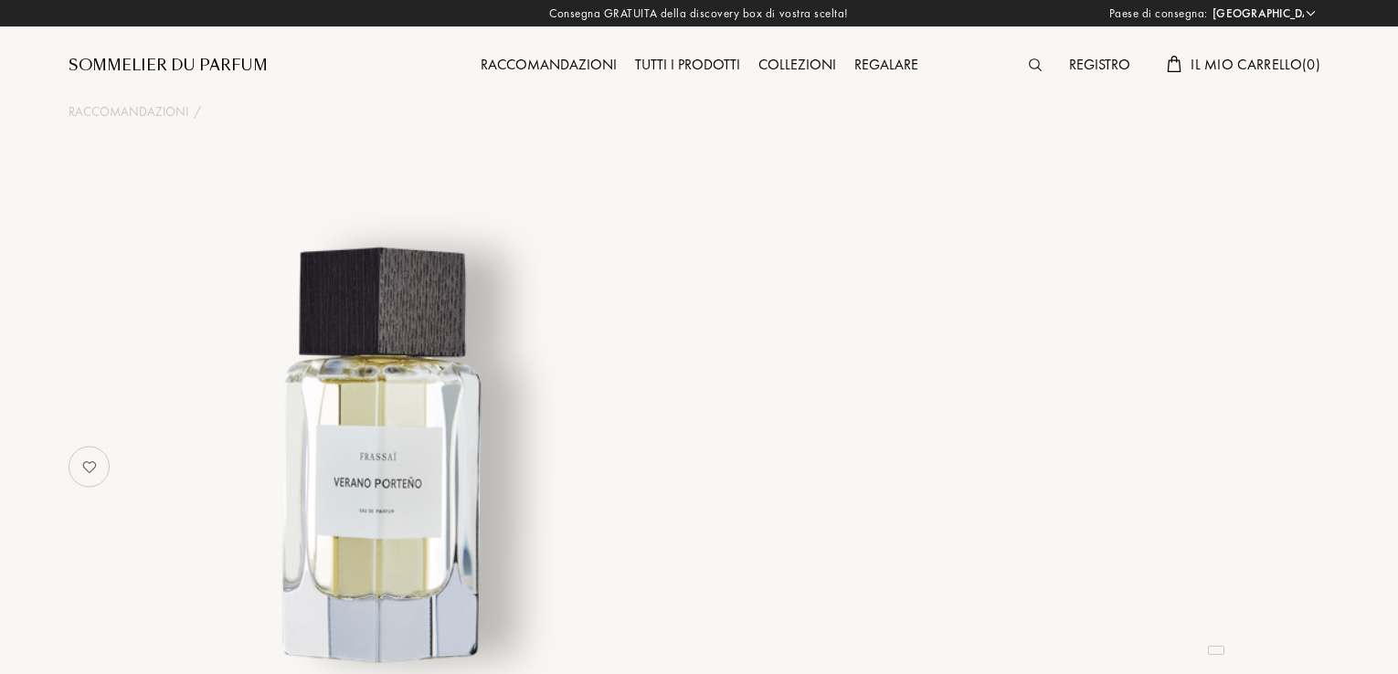
select select "IT"
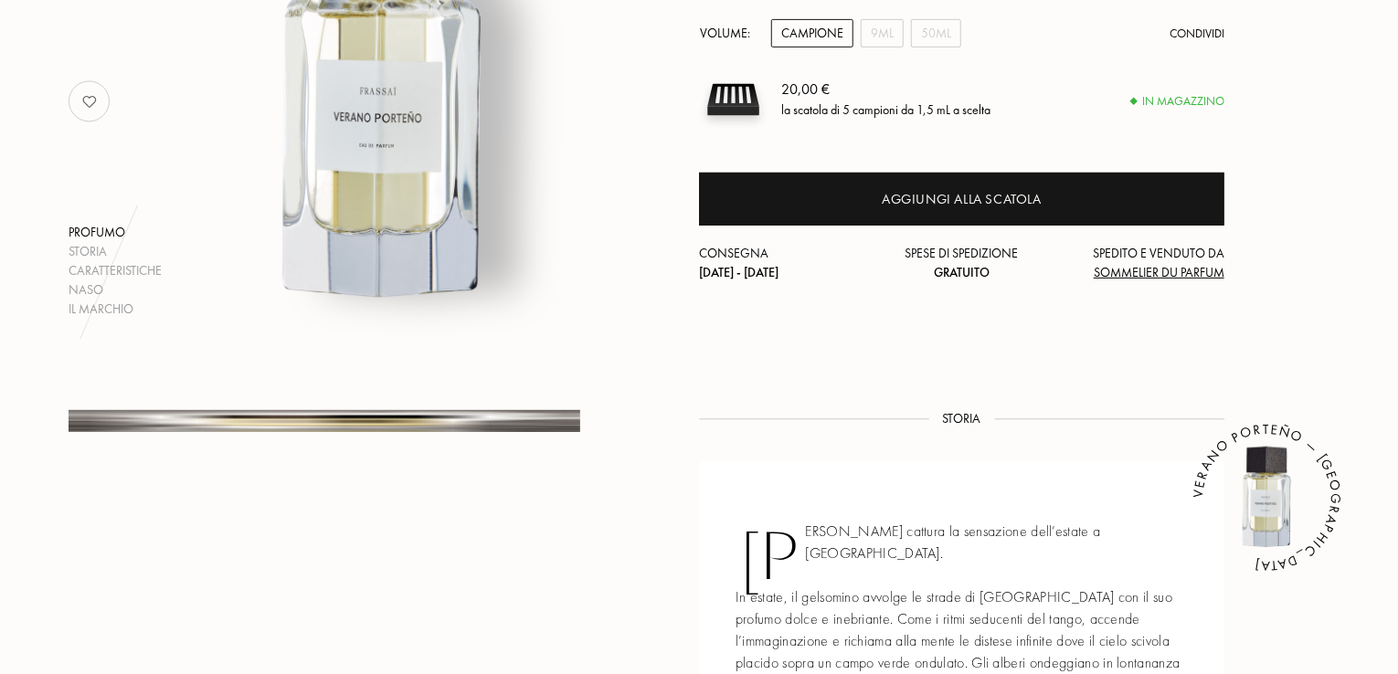
scroll to position [183, 0]
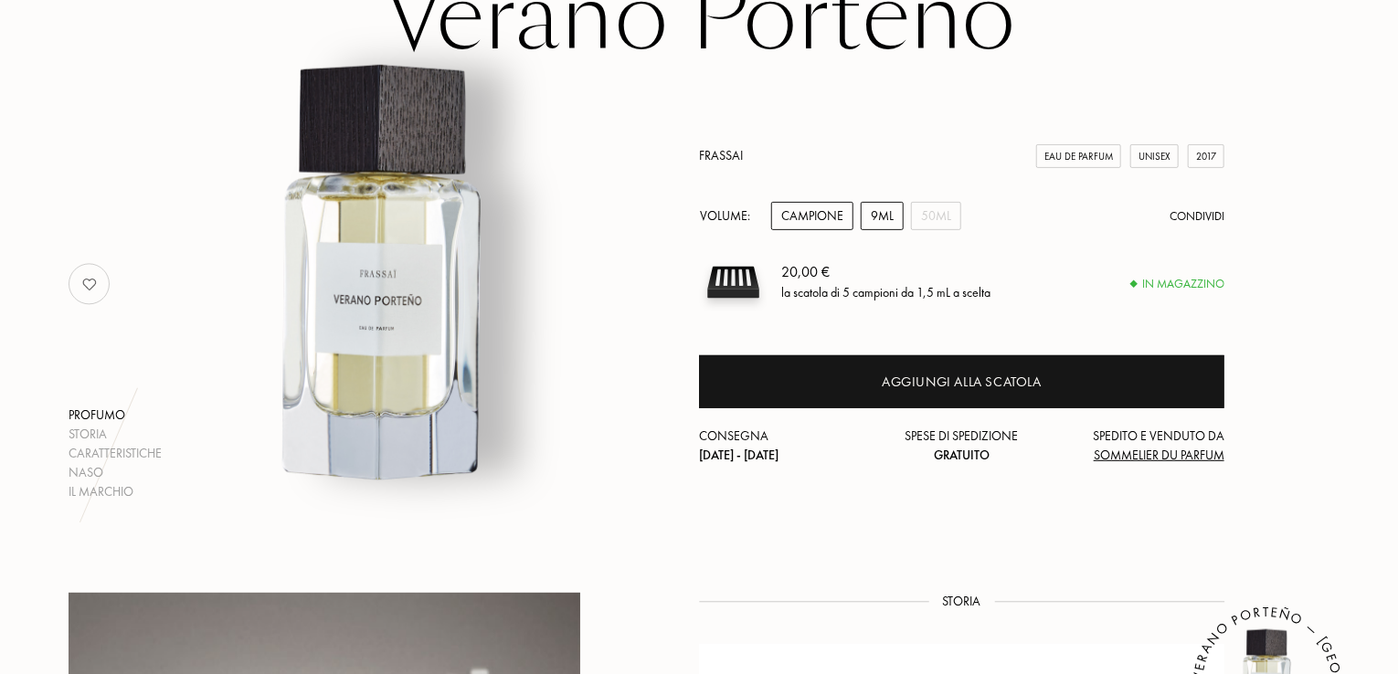
click at [888, 220] on div "9mL" at bounding box center [882, 216] width 43 height 28
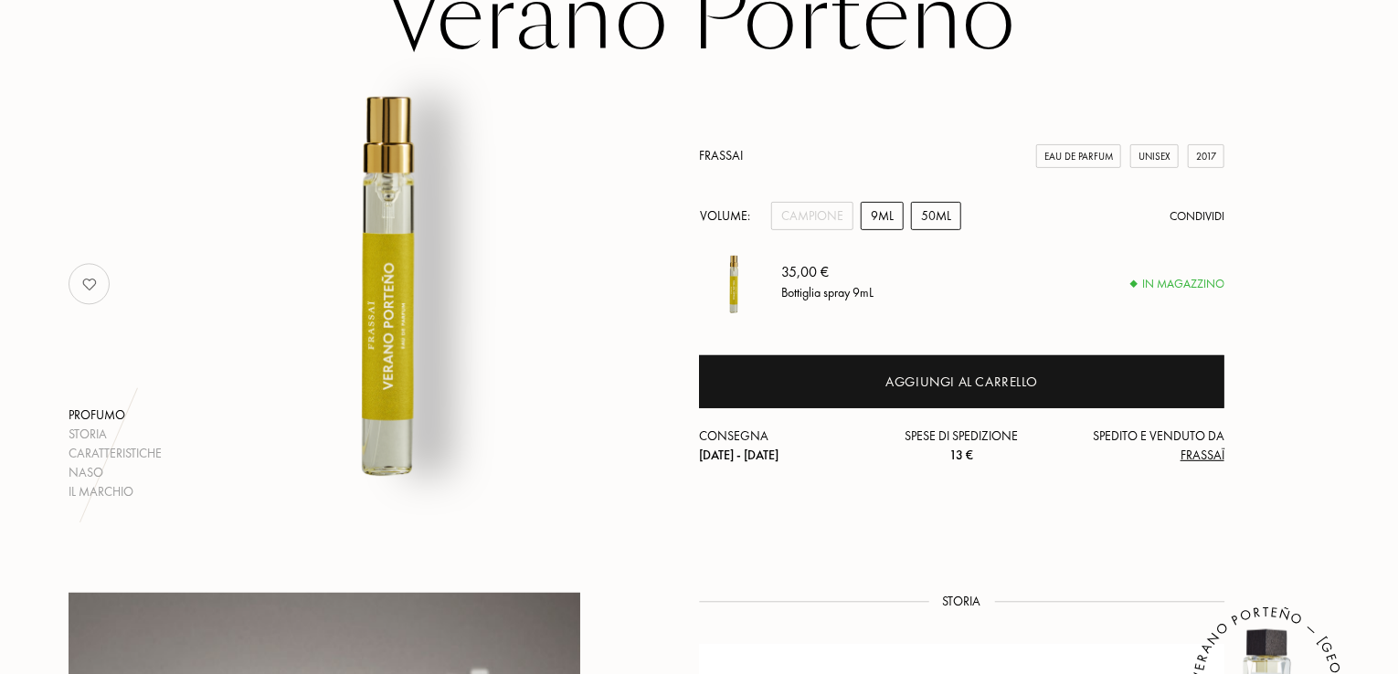
click at [942, 221] on div "50mL" at bounding box center [936, 216] width 50 height 28
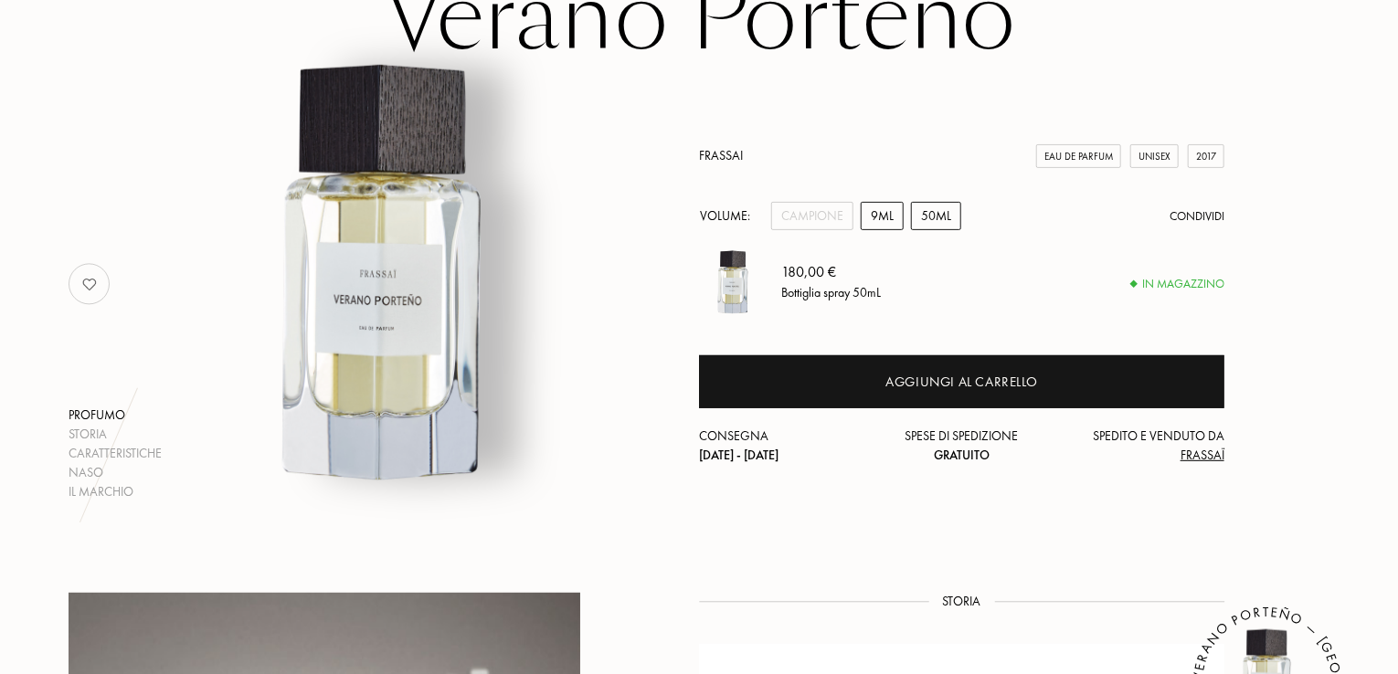
click at [888, 217] on div "9mL" at bounding box center [882, 216] width 43 height 28
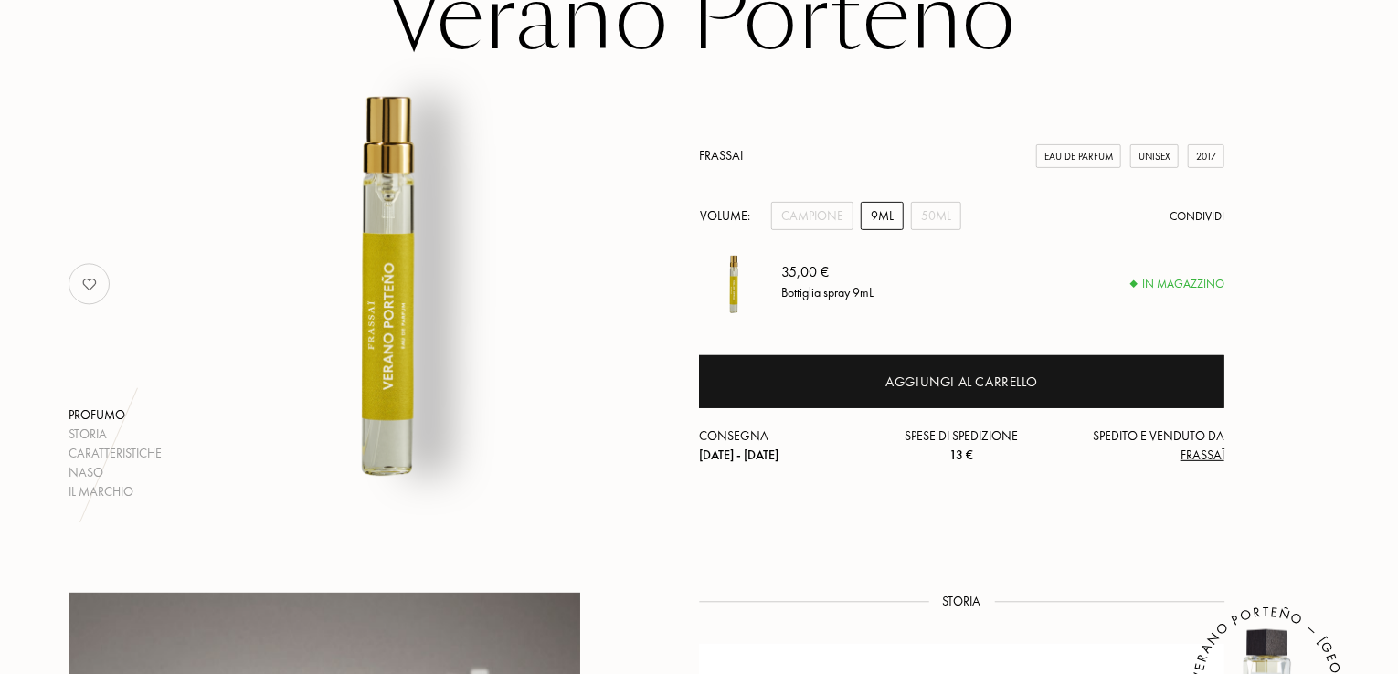
scroll to position [0, 0]
